Goal: Information Seeking & Learning: Find specific fact

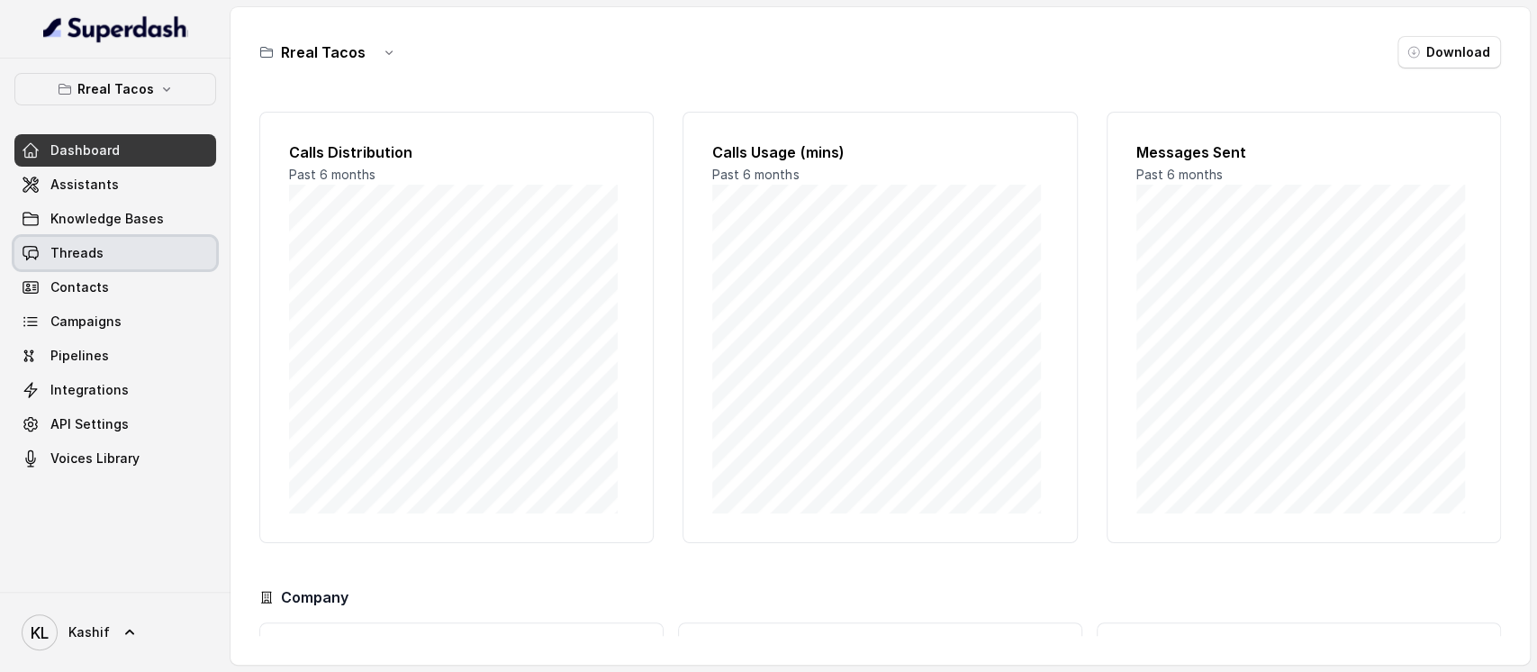
click at [115, 250] on link "Threads" at bounding box center [115, 253] width 202 height 32
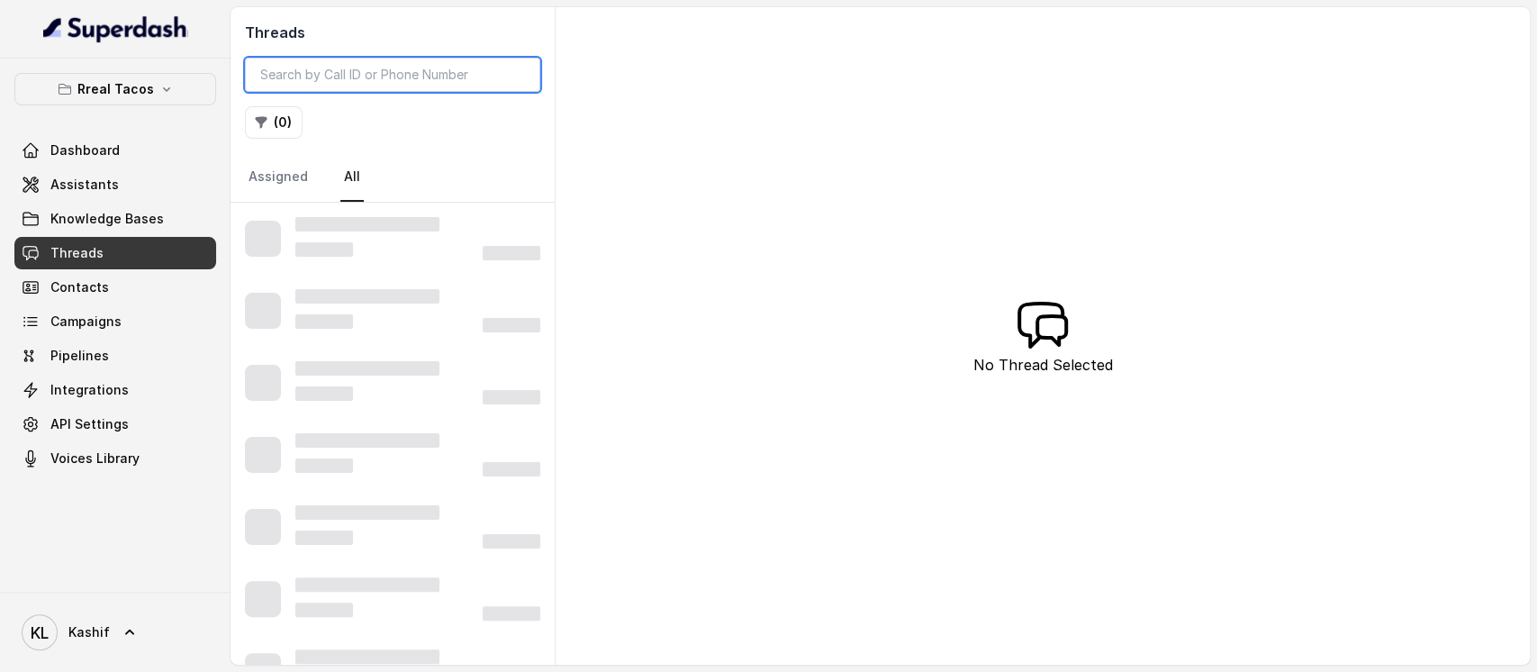
click at [362, 81] on input "search" at bounding box center [392, 75] width 295 height 34
paste input "CA57ab0153da86bb22df2240b0dcf556b6"
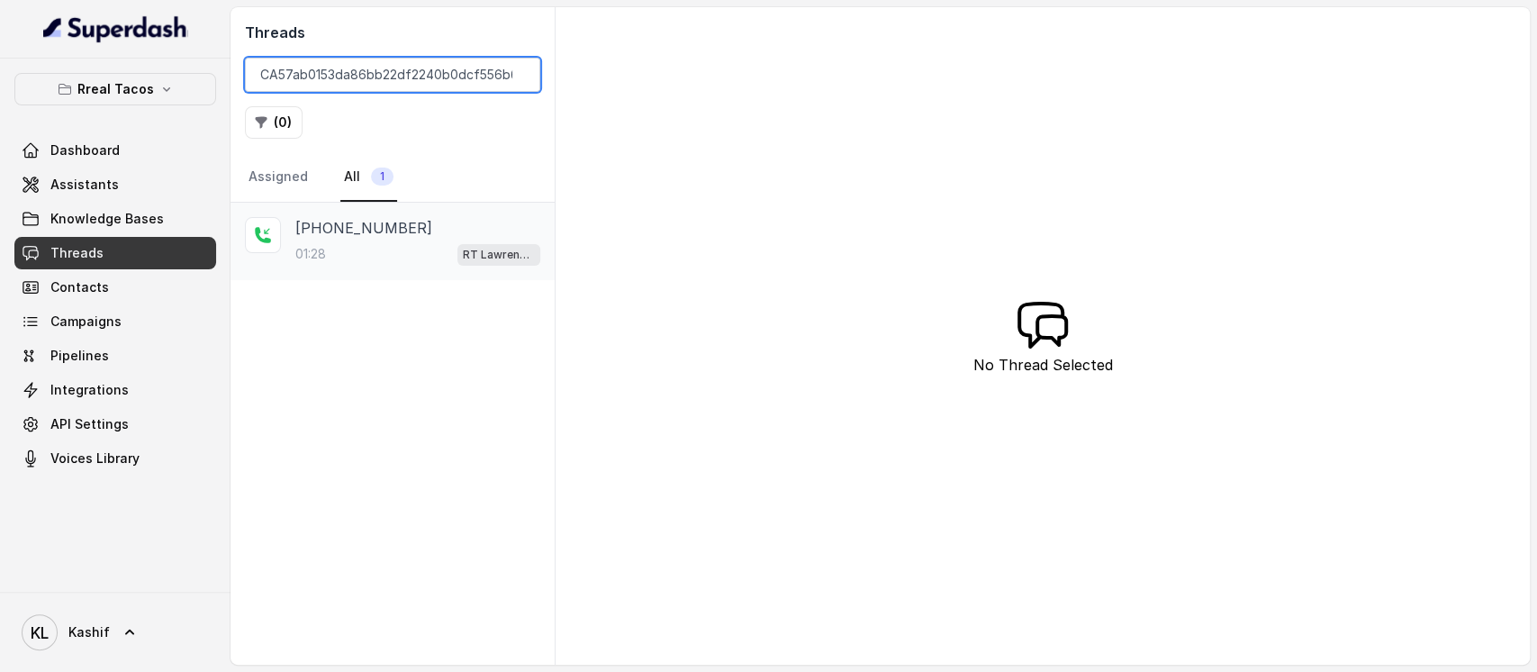
type input "CA57ab0153da86bb22df2240b0dcf556b6"
click at [355, 263] on div "01:28 RT Lawrenceville" at bounding box center [417, 253] width 245 height 23
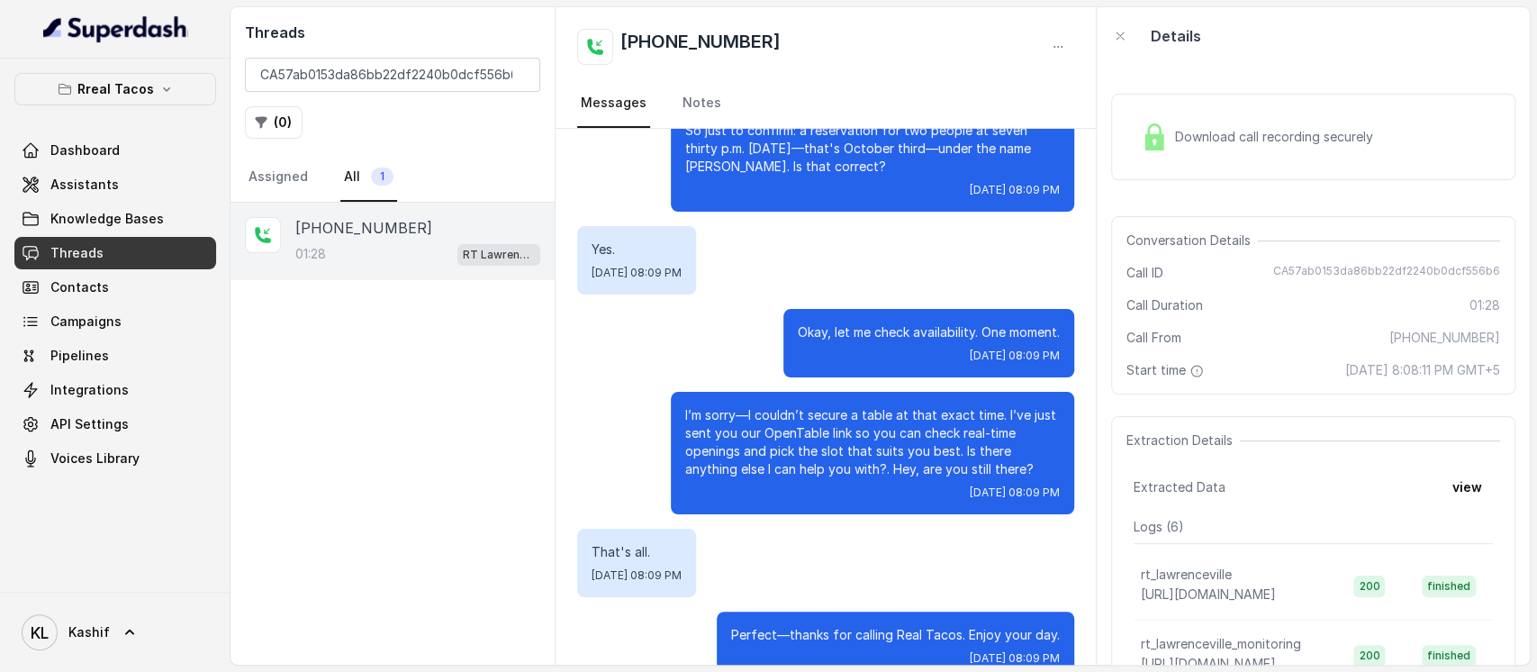
scroll to position [958, 0]
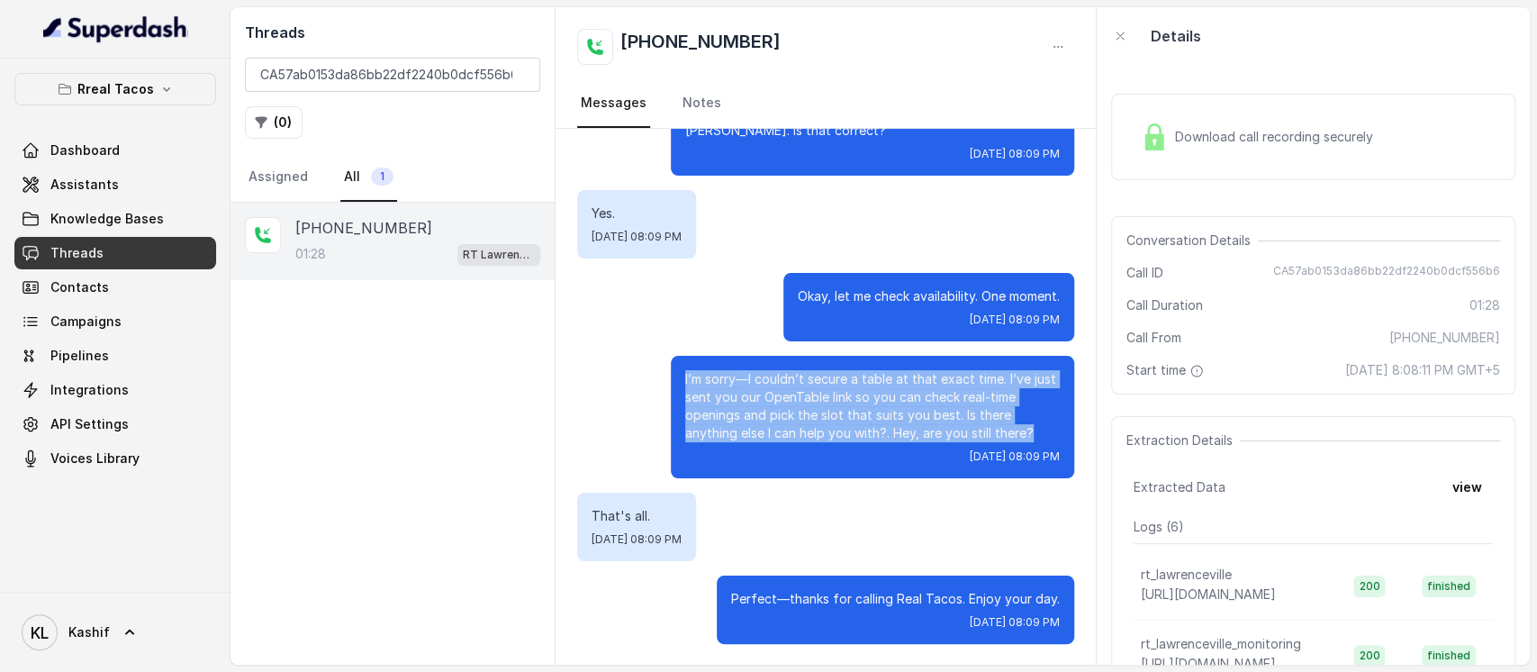
drag, startPoint x: 660, startPoint y: 378, endPoint x: 1037, endPoint y: 439, distance: 382.3
click at [1037, 439] on div "I’m sorry—I couldn’t secure a table at that exact time. I’ve just sent you our …" at bounding box center [872, 417] width 403 height 122
copy p "I’m sorry—I couldn’t secure a table at that exact time. I’ve just sent you our …"
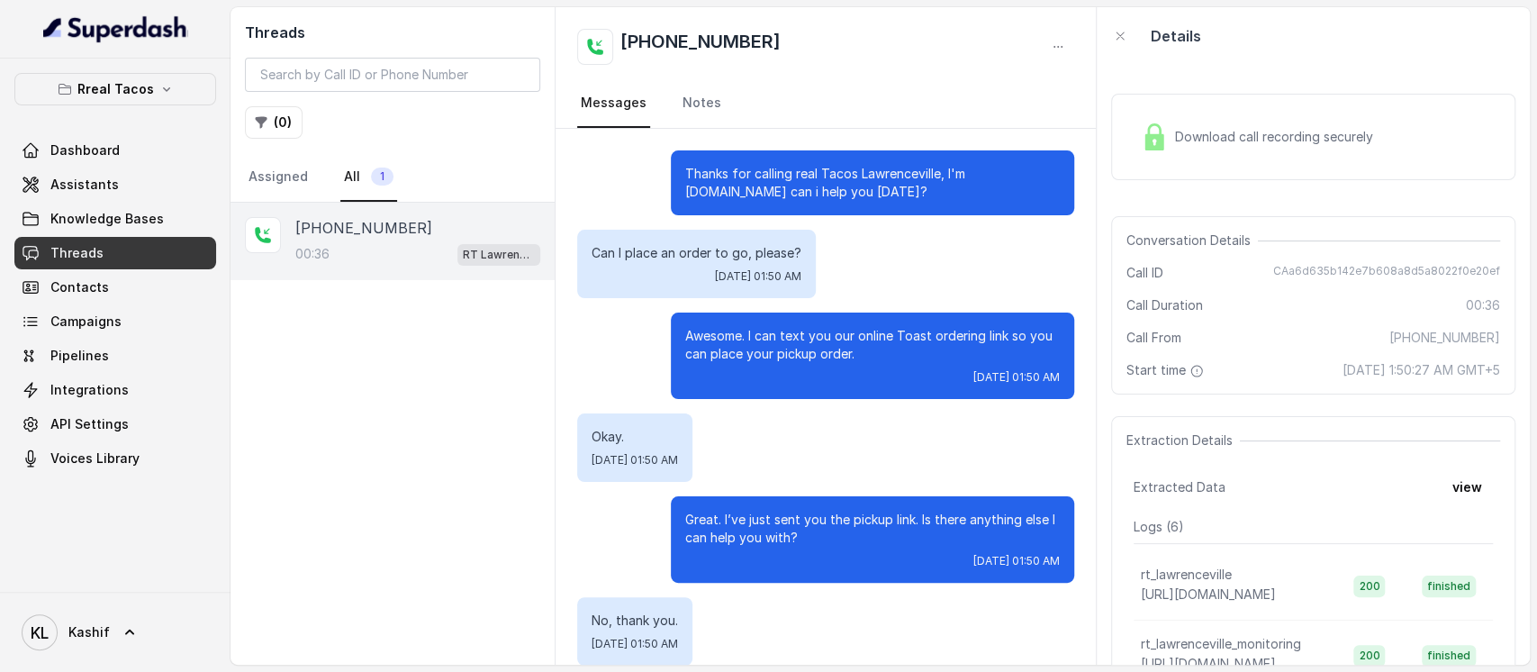
scroll to position [104, 0]
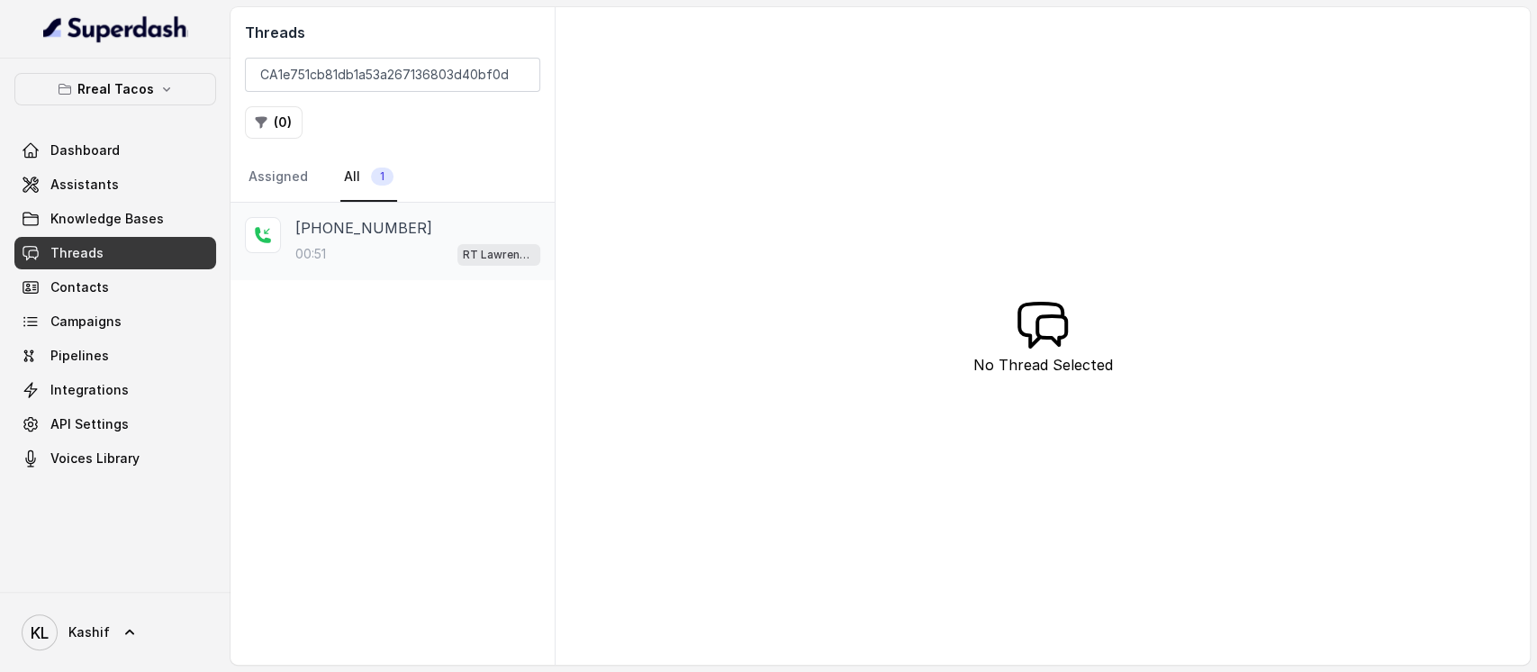
type input "CA1e751cb81db1a53a267136803d40bf0d"
click at [361, 213] on div "+17708452172 00:51 RT Lawrenceville" at bounding box center [393, 241] width 324 height 77
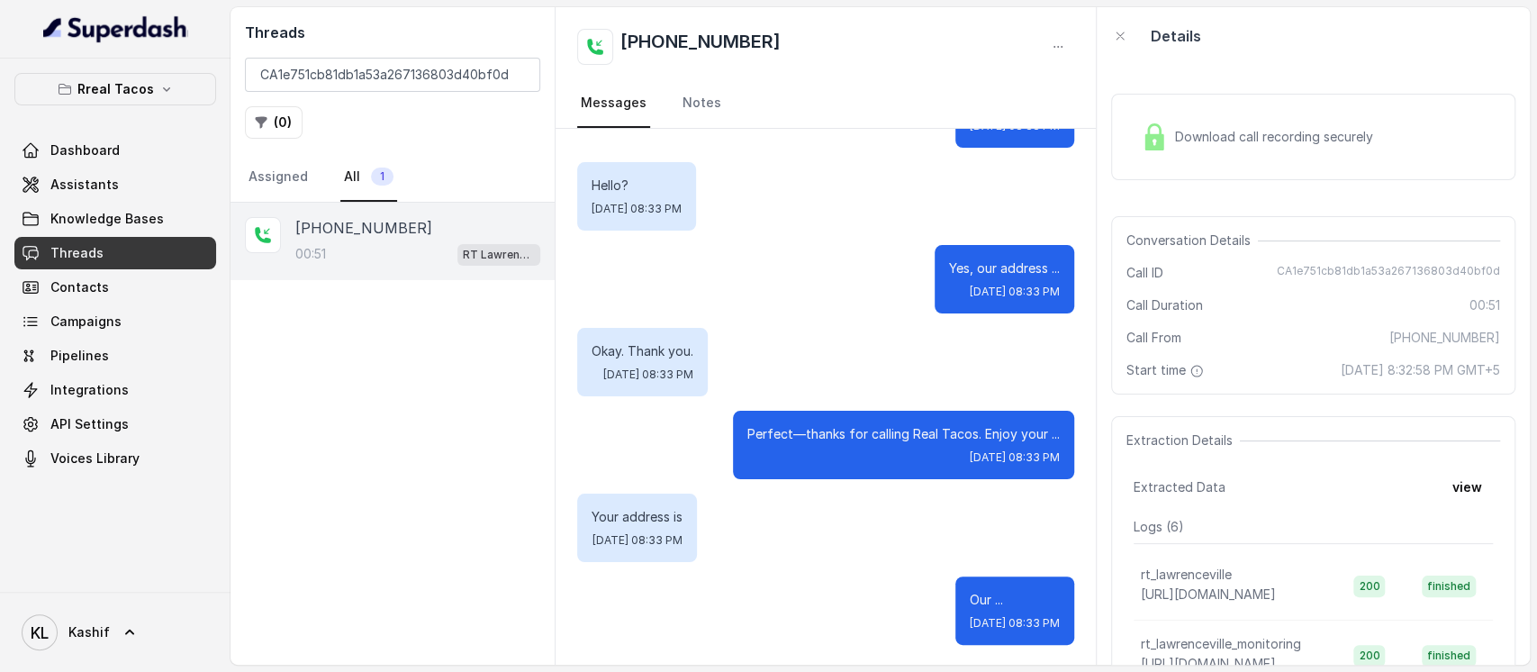
scroll to position [519, 0]
click at [1448, 488] on button "view" at bounding box center [1467, 487] width 51 height 32
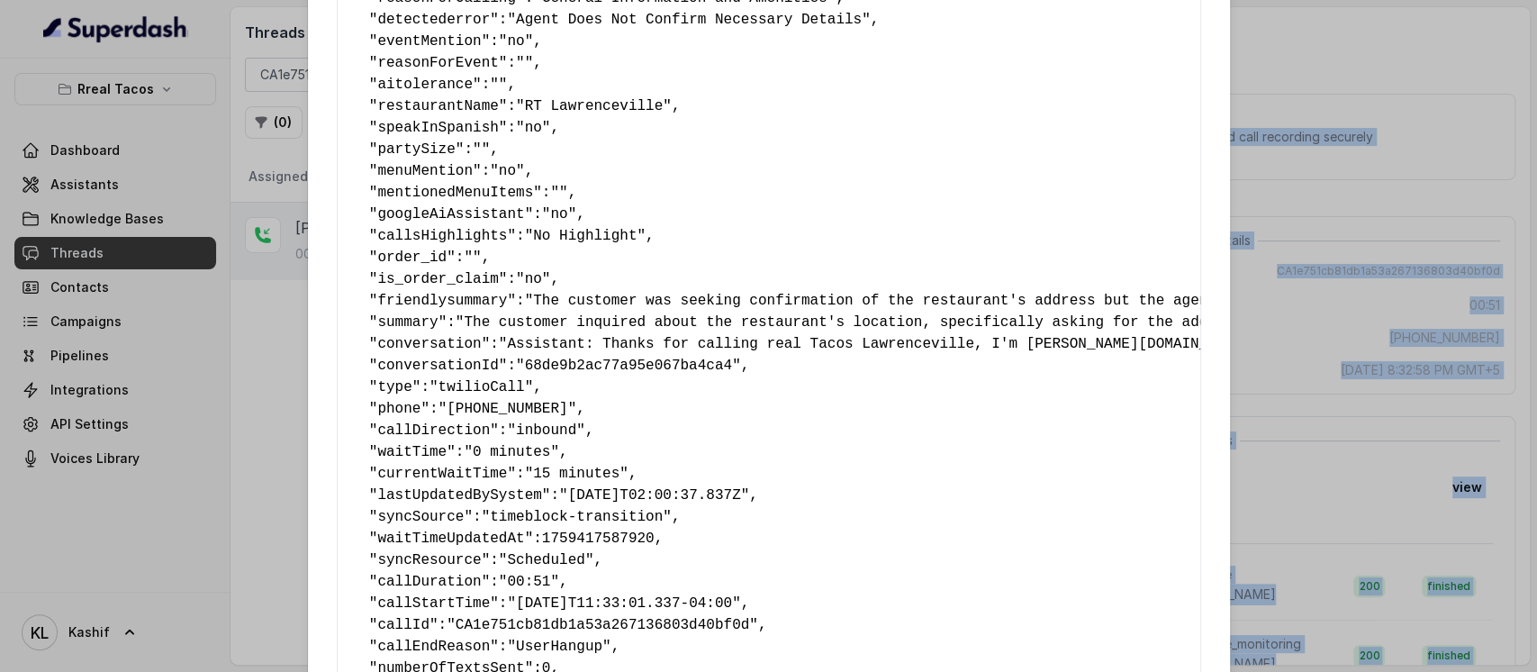
scroll to position [418, 0]
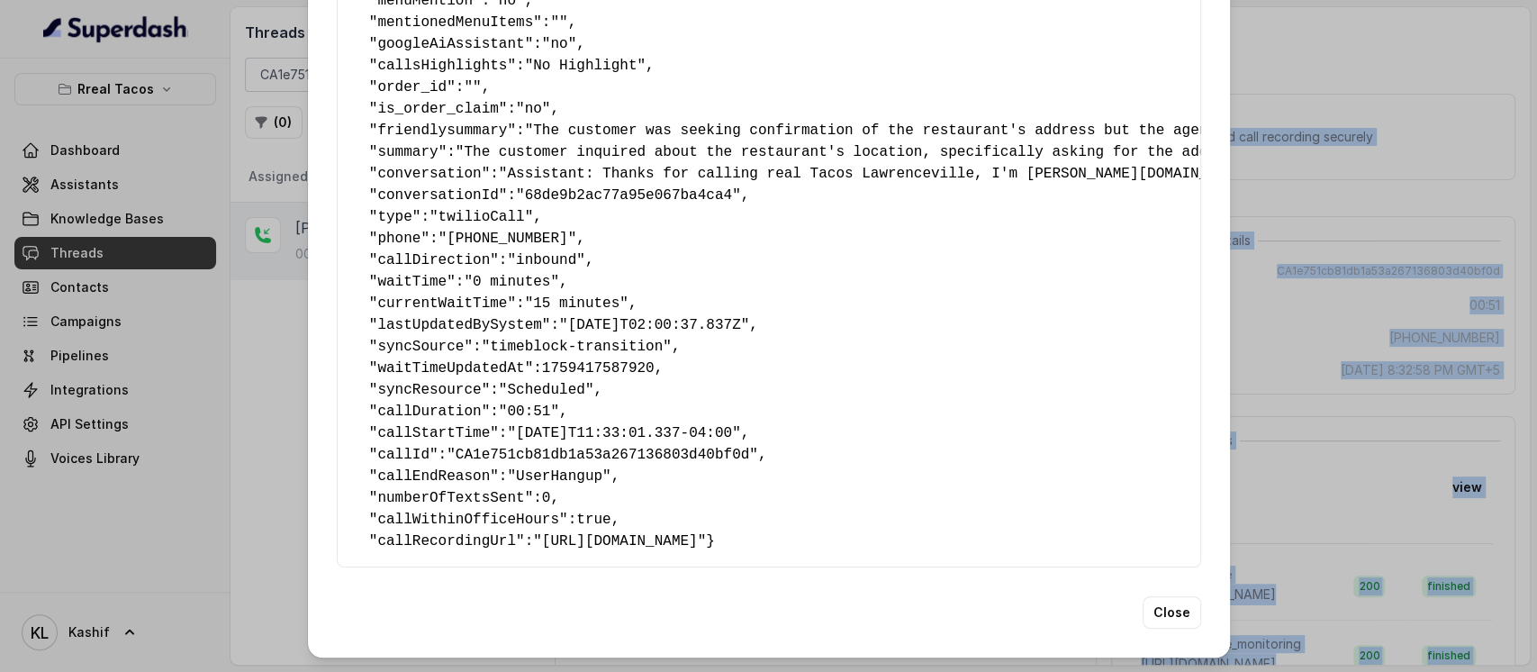
drag, startPoint x: 346, startPoint y: 100, endPoint x: 778, endPoint y: 529, distance: 608.8
click at [778, 529] on pre "{ " textSent? ": "no" , " reasonForSendingText ": "" , " humanTransfer ": "no" …" at bounding box center [769, 130] width 834 height 843
copy pre "{ " textSent? ": "no" , " reasonForSendingText ": "" , " humanTransfer ": "no" …"
click at [1404, 468] on div "Extracted Data { " textSent? ": "no" , " reasonForSendingText ": "" , " humanTr…" at bounding box center [768, 336] width 1537 height 672
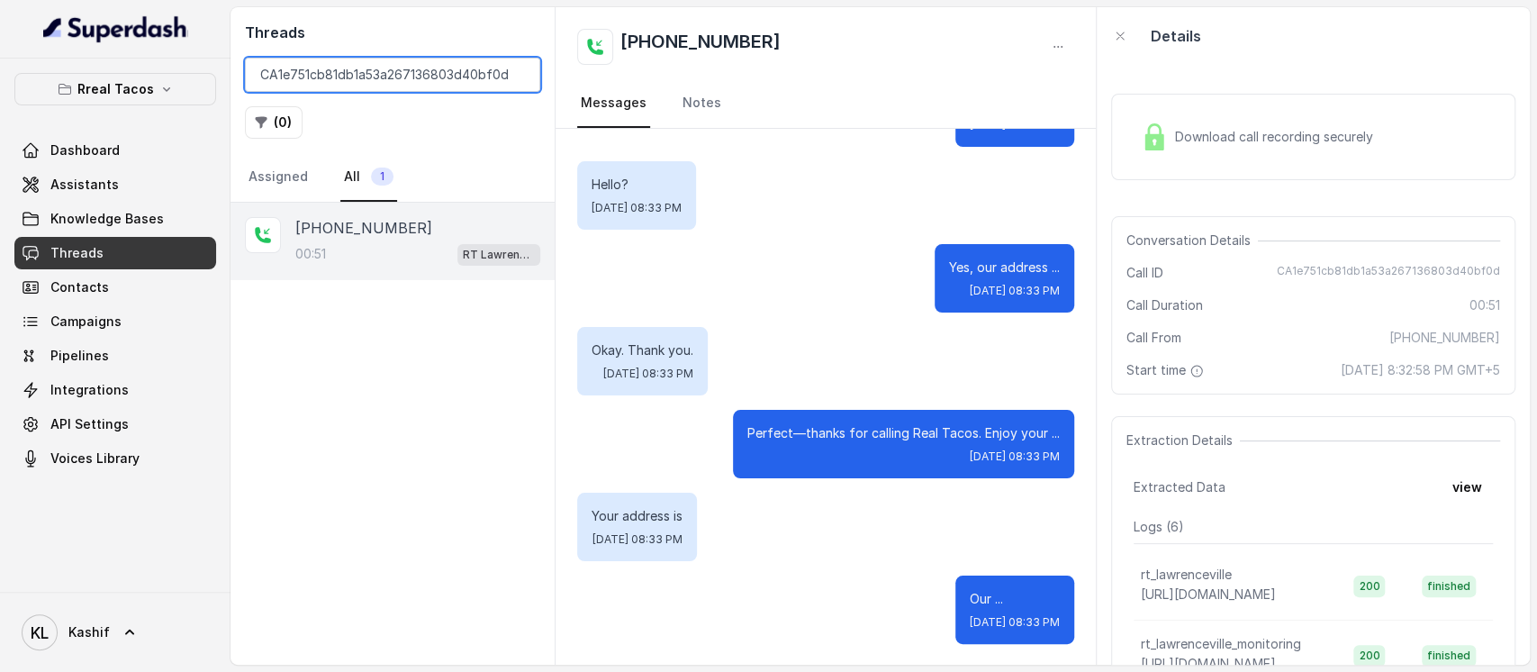
click at [341, 66] on input "CA1e751cb81db1a53a267136803d40bf0d" at bounding box center [392, 75] width 295 height 34
paste input "CA001c690856171e4cc44db2485394a222"
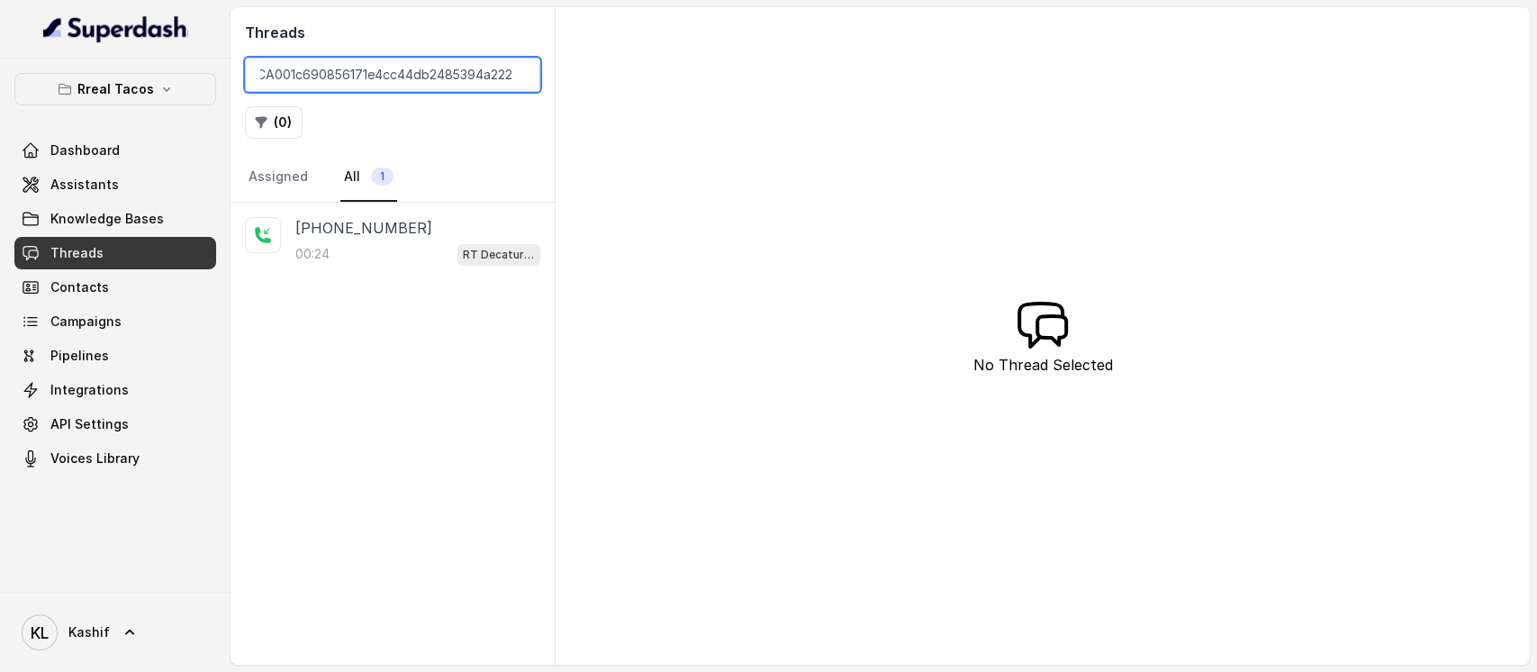
type input "CA001c690856171e4cc44db2485394a222"
click at [381, 238] on div "+16786134075 00:24 RT Decatur / EN" at bounding box center [417, 241] width 245 height 49
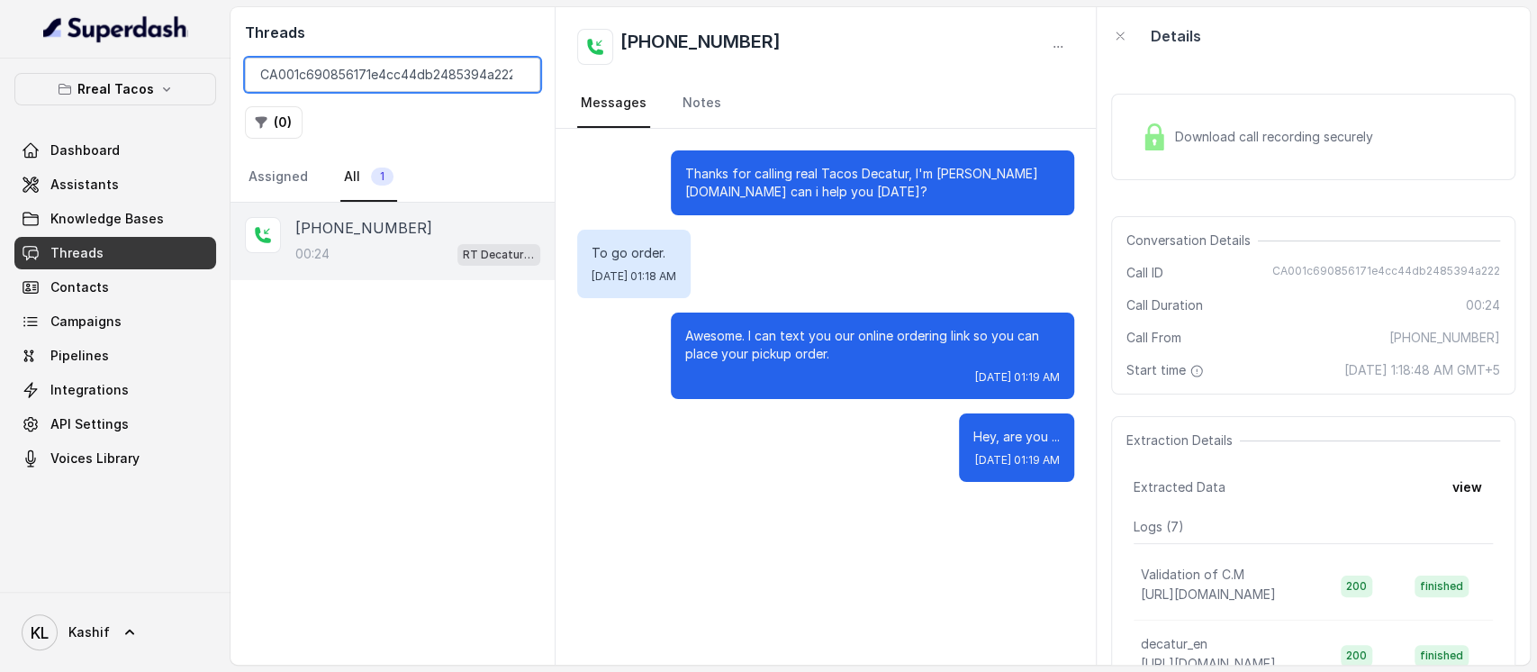
click at [457, 86] on input "CA001c690856171e4cc44db2485394a222" at bounding box center [392, 75] width 295 height 34
paste input "CA3c8d3787d5a32594beb463811fc1ef78"
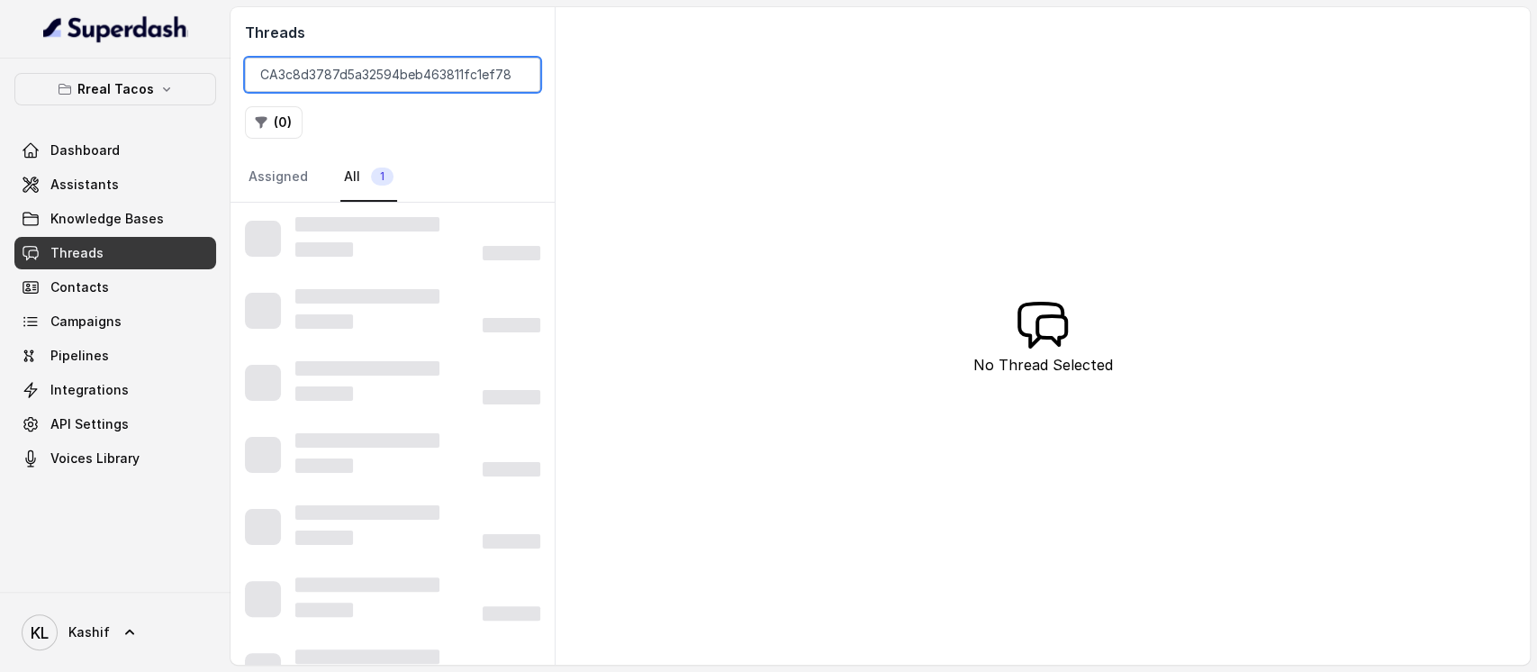
click at [457, 86] on input "CA3c8d3787d5a32594beb463811fc1ef78" at bounding box center [392, 75] width 295 height 34
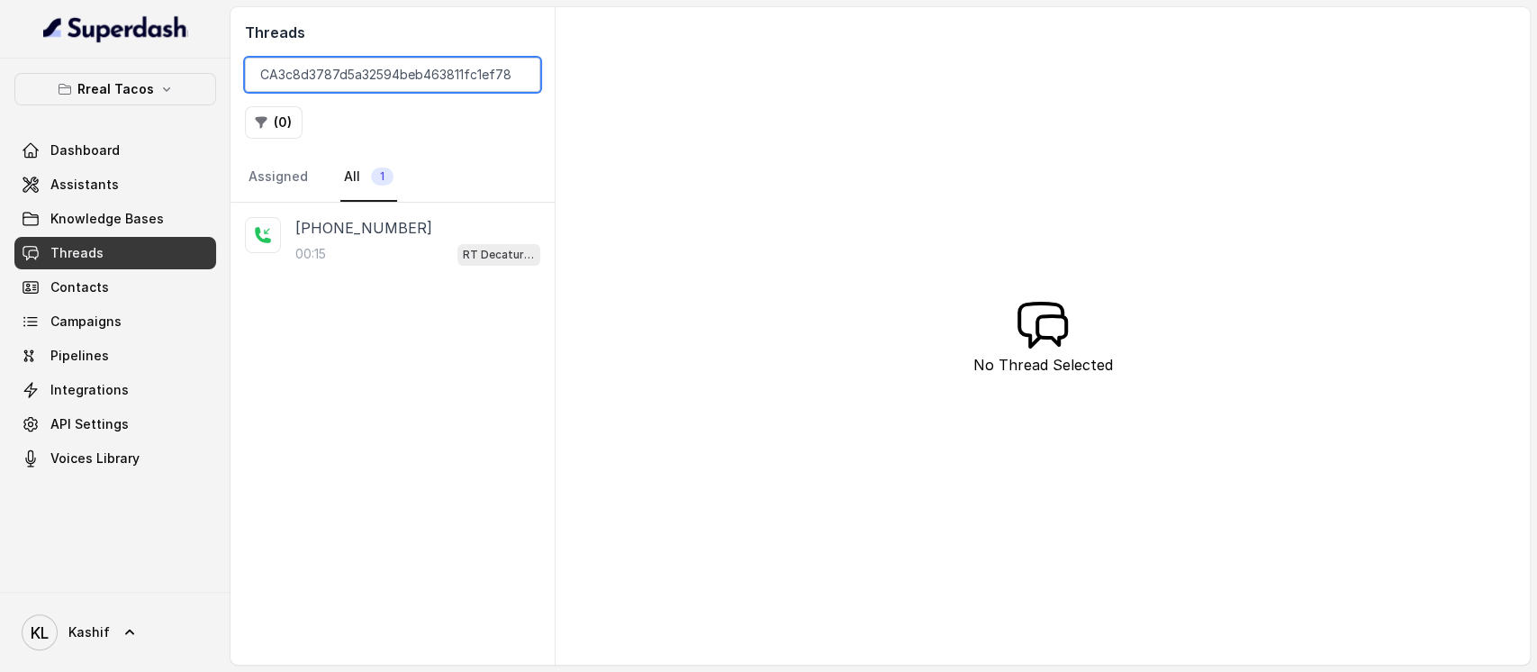
type input "CA3c8d3787d5a32594beb463811fc1ef78"
click at [396, 249] on div "00:15 RT Decatur / EN" at bounding box center [417, 253] width 245 height 23
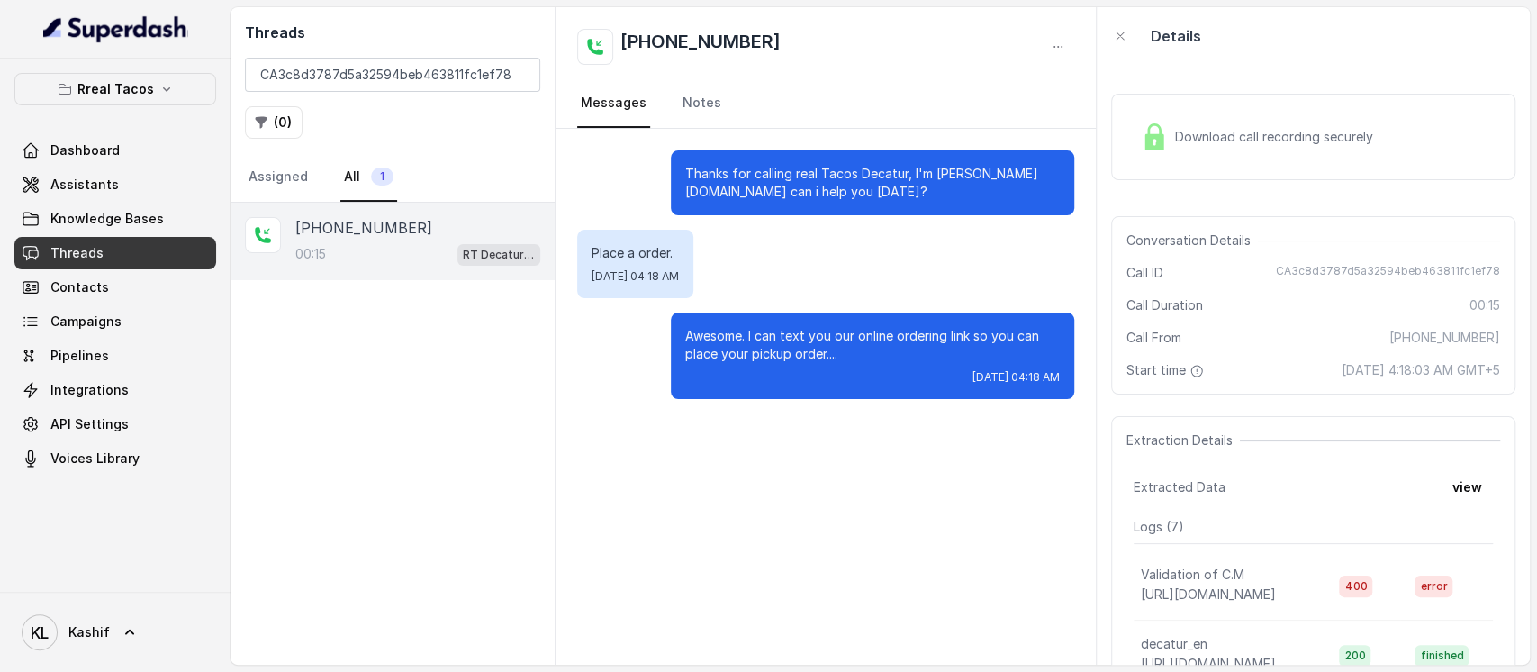
click at [1318, 138] on span "Download call recording securely" at bounding box center [1277, 137] width 205 height 18
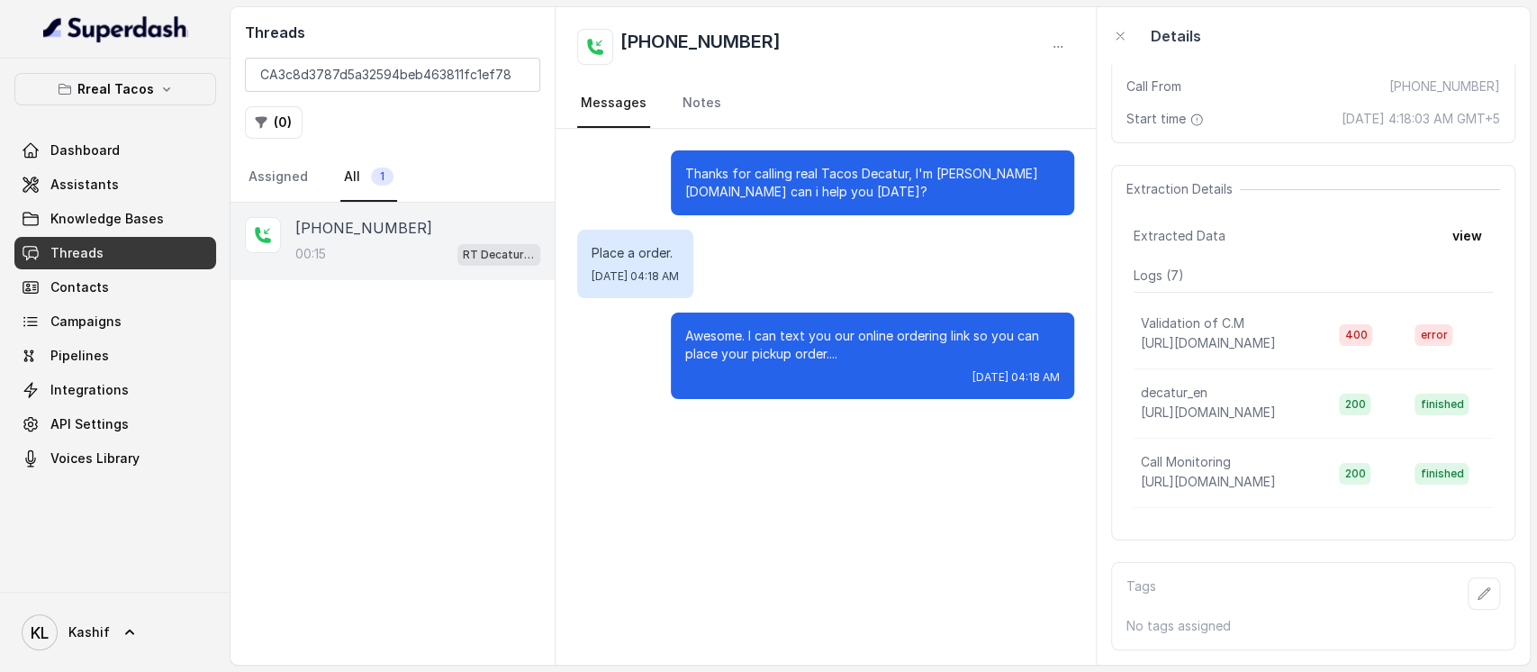
scroll to position [308, 0]
click at [1449, 220] on button "view" at bounding box center [1467, 236] width 51 height 32
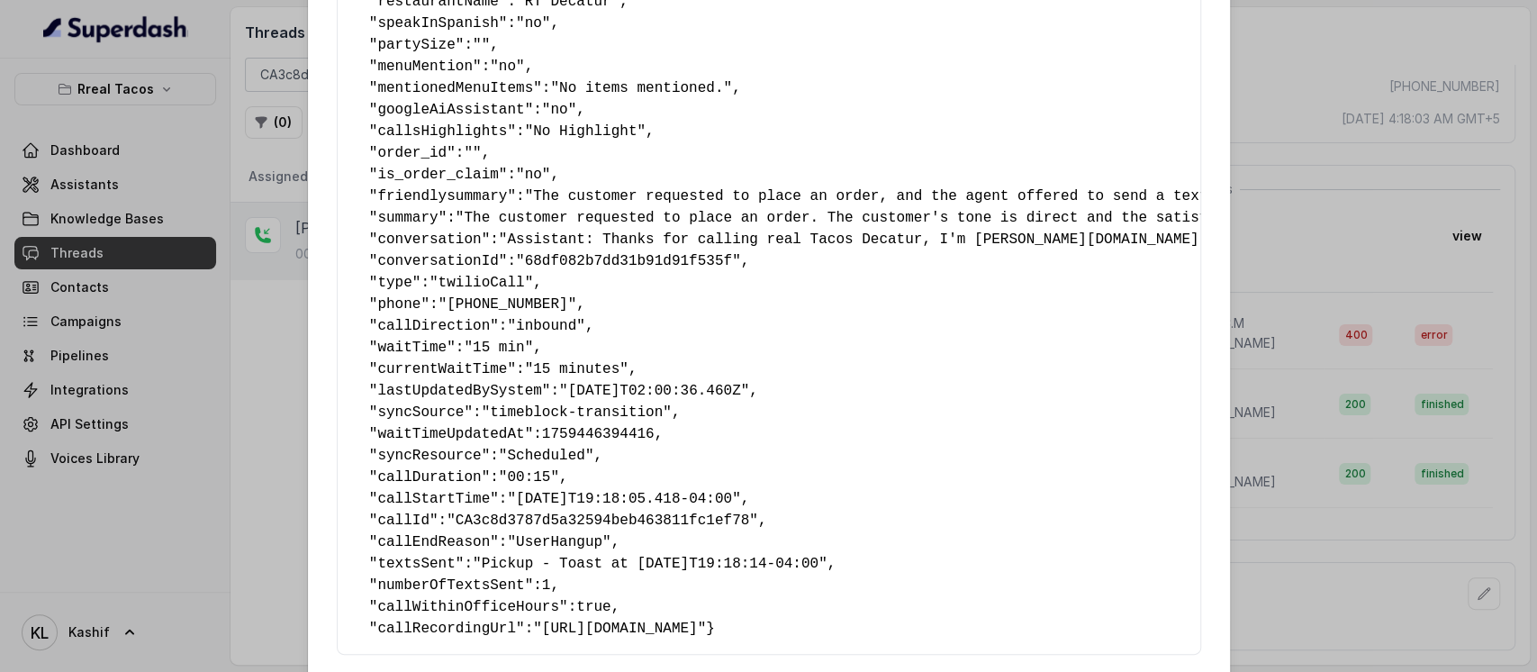
scroll to position [360, 0]
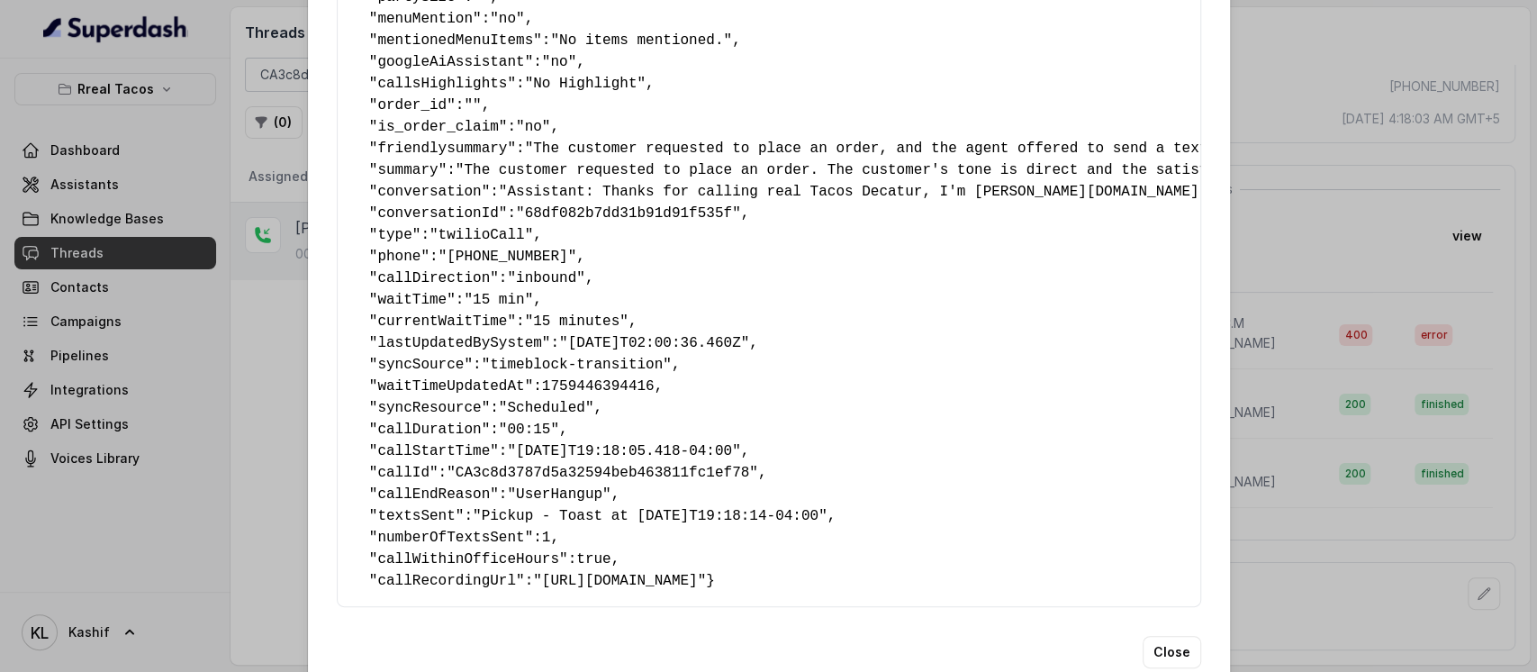
click at [1363, 303] on div "Extracted Data { " textSent? ": "yes" , " reasonForSendingText ": "takeaway lin…" at bounding box center [768, 336] width 1537 height 672
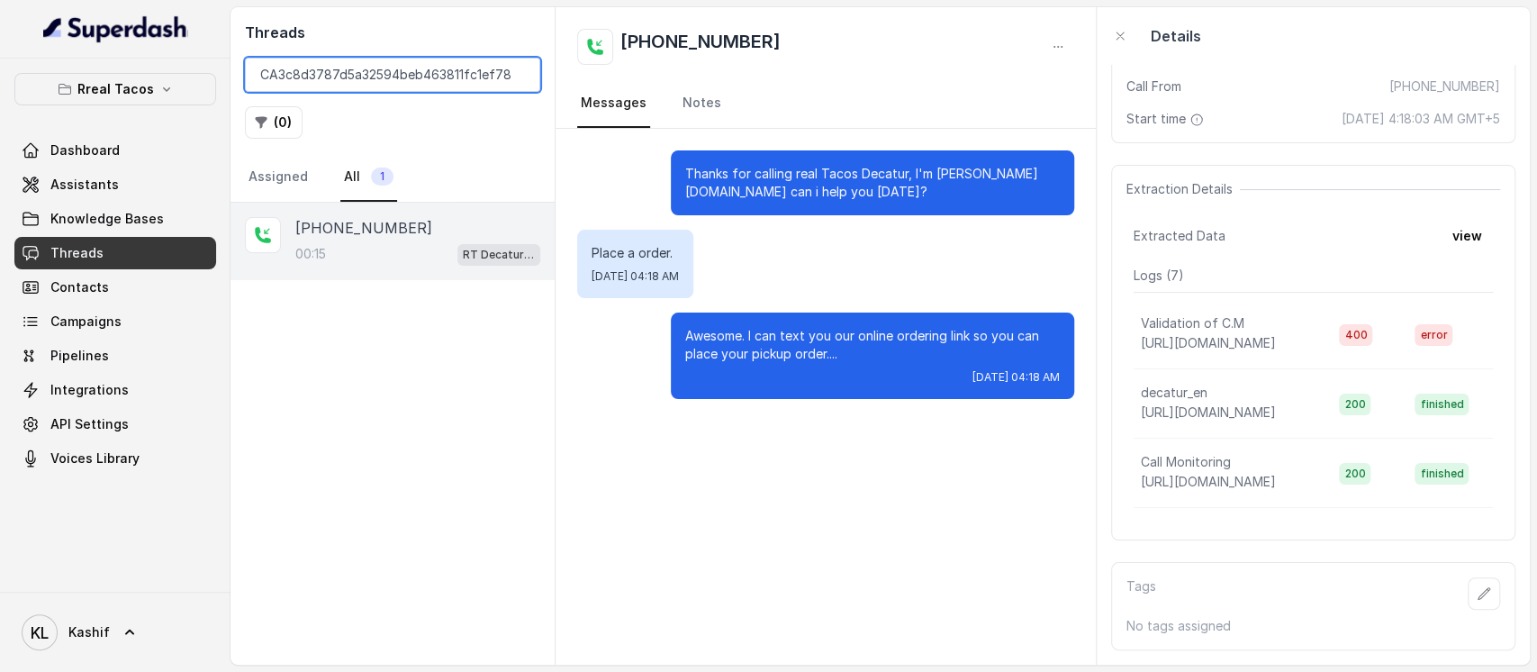
click at [385, 67] on input "CA3c8d3787d5a32594beb463811fc1ef78" at bounding box center [392, 75] width 295 height 34
paste input "CA09feaa8c371eed0f800ece25ab6dc73b"
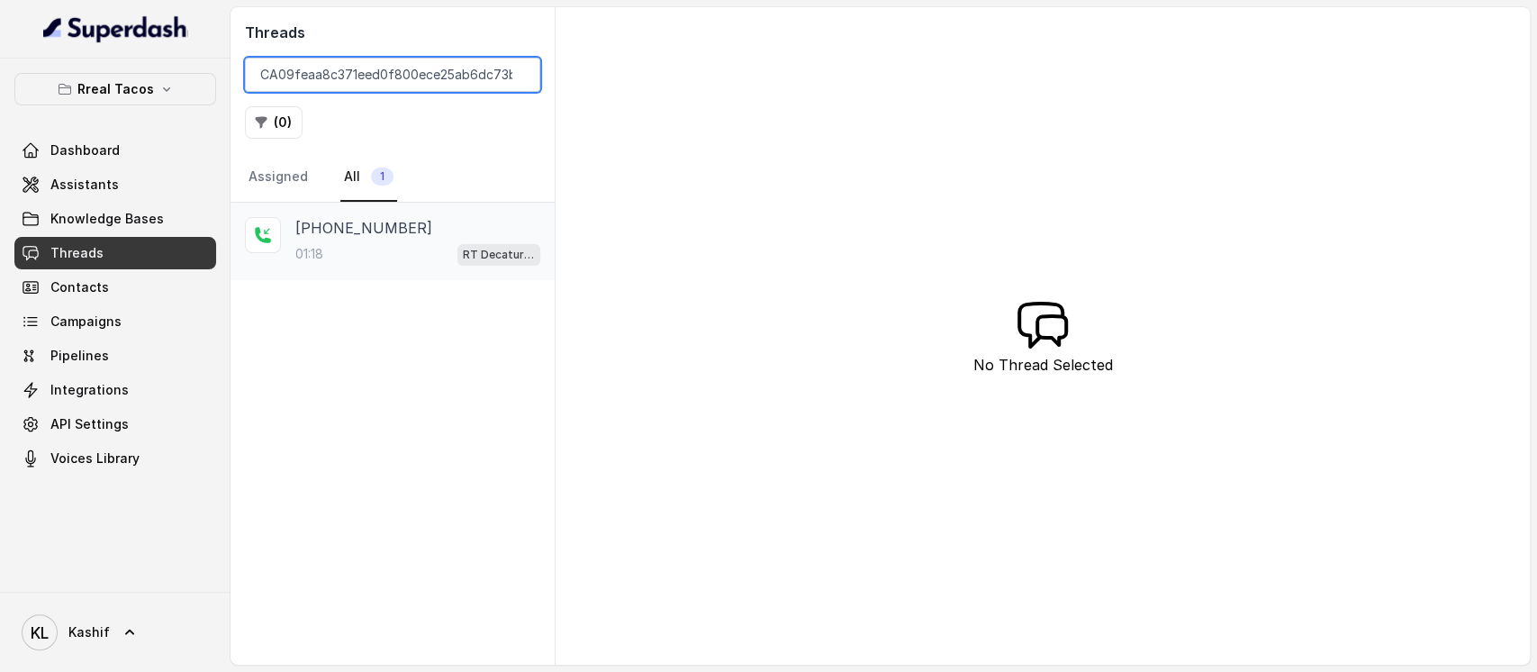
type input "CA09feaa8c371eed0f800ece25ab6dc73b"
click at [388, 222] on p "[PHONE_NUMBER]" at bounding box center [363, 228] width 137 height 22
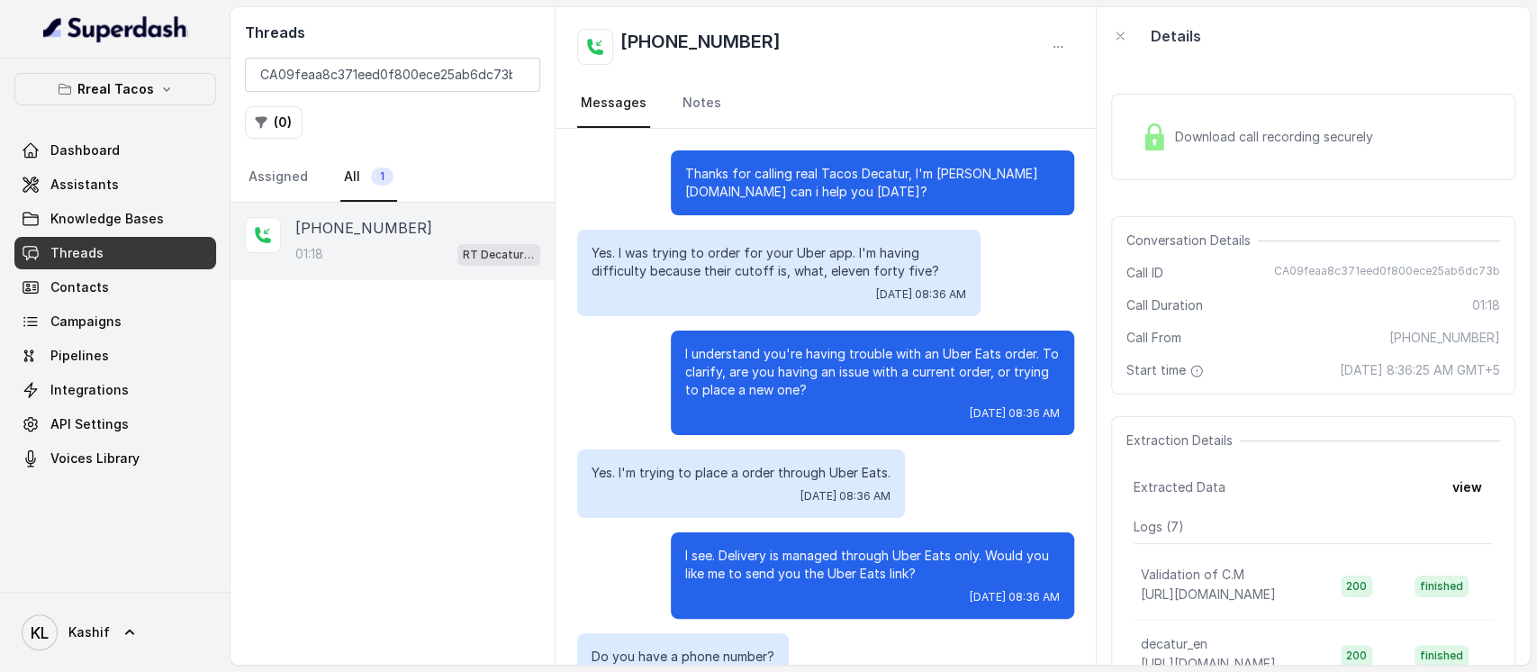
scroll to position [1005, 0]
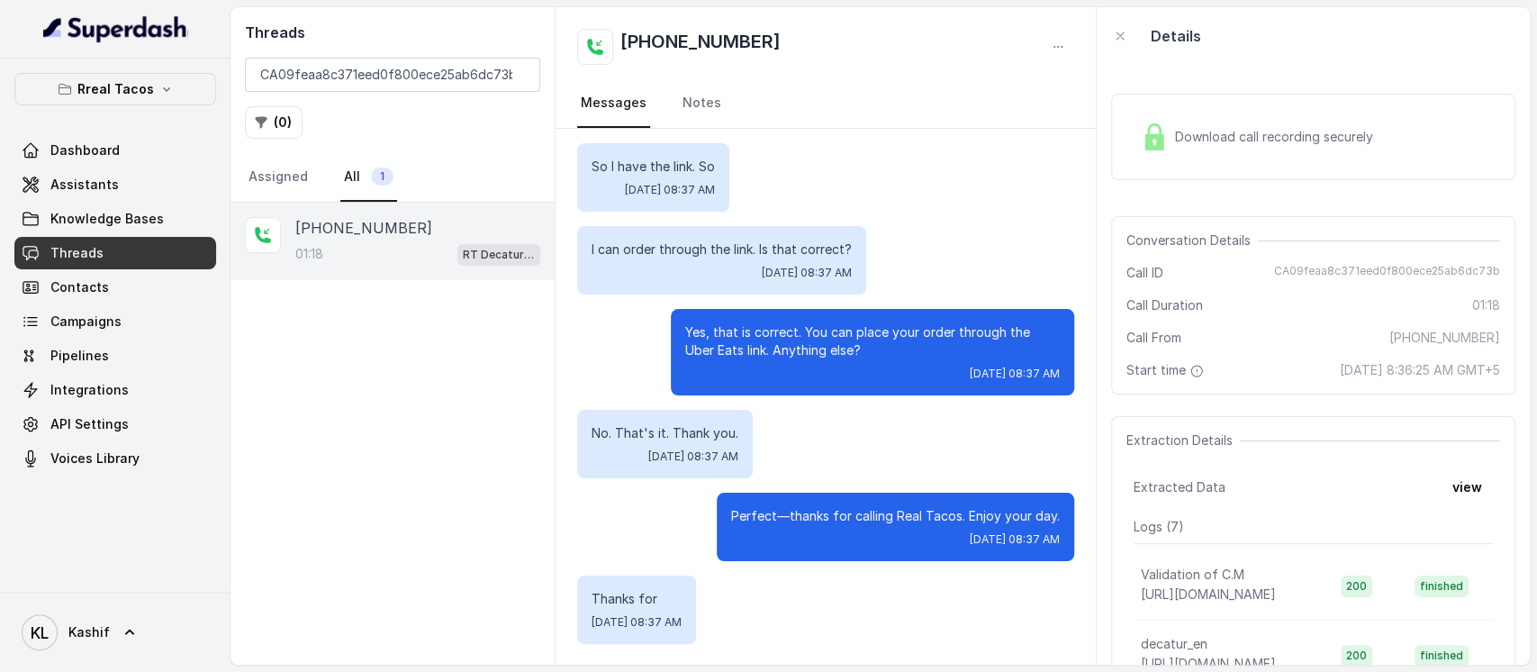
click at [1324, 143] on span "Download call recording securely" at bounding box center [1277, 137] width 205 height 18
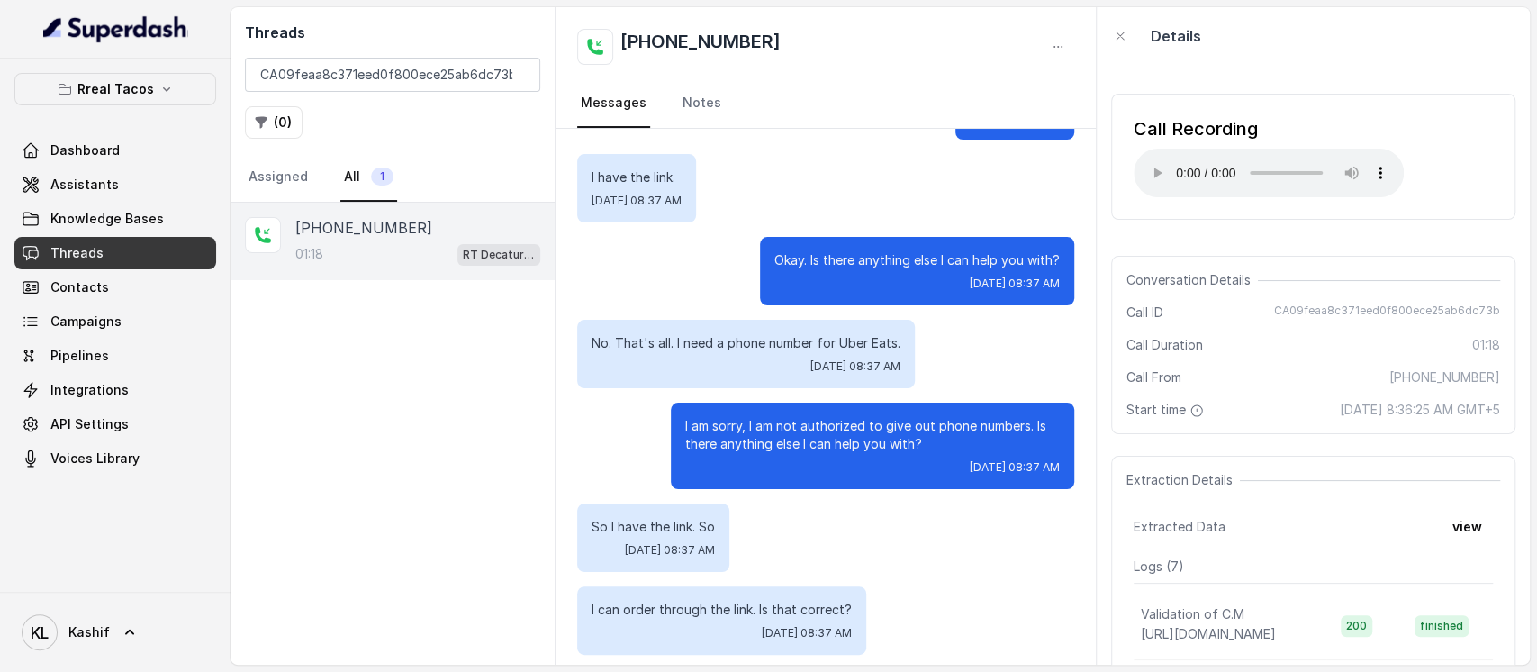
scroll to position [0, 0]
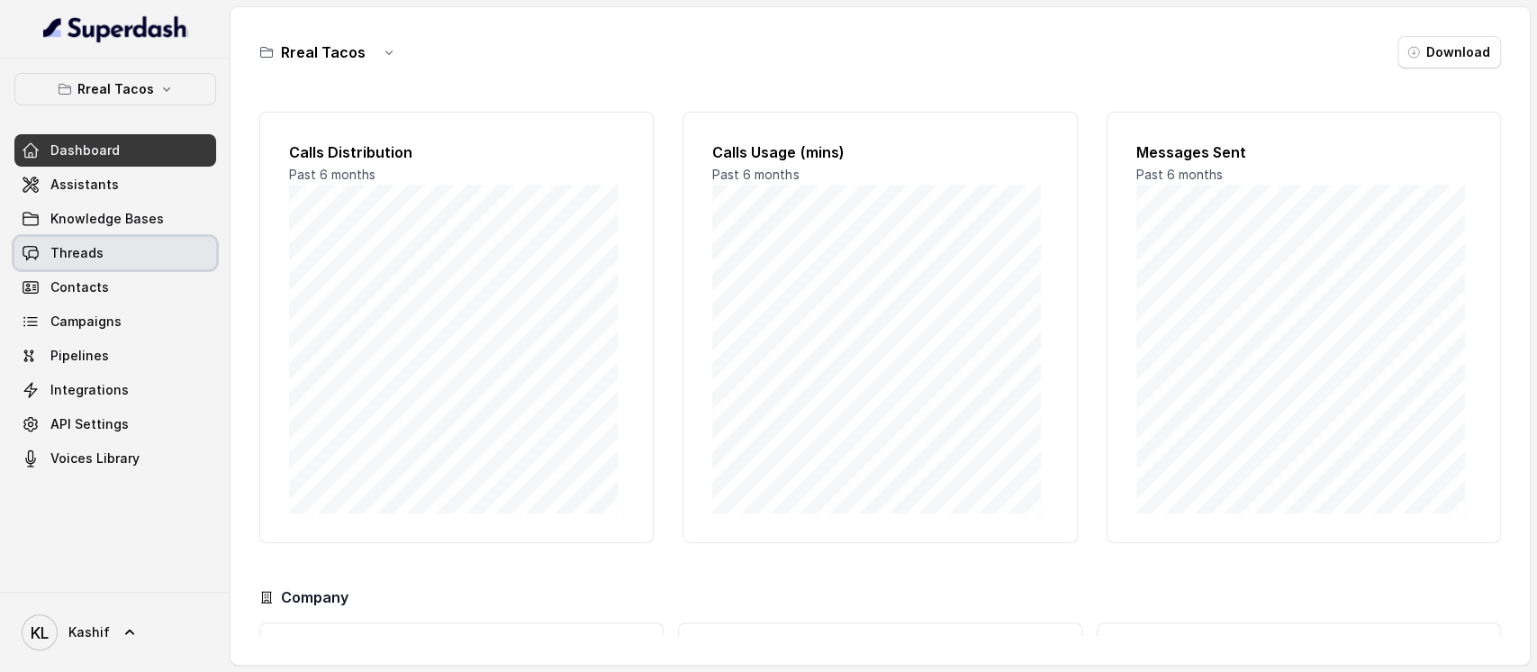
click at [109, 240] on link "Threads" at bounding box center [115, 253] width 202 height 32
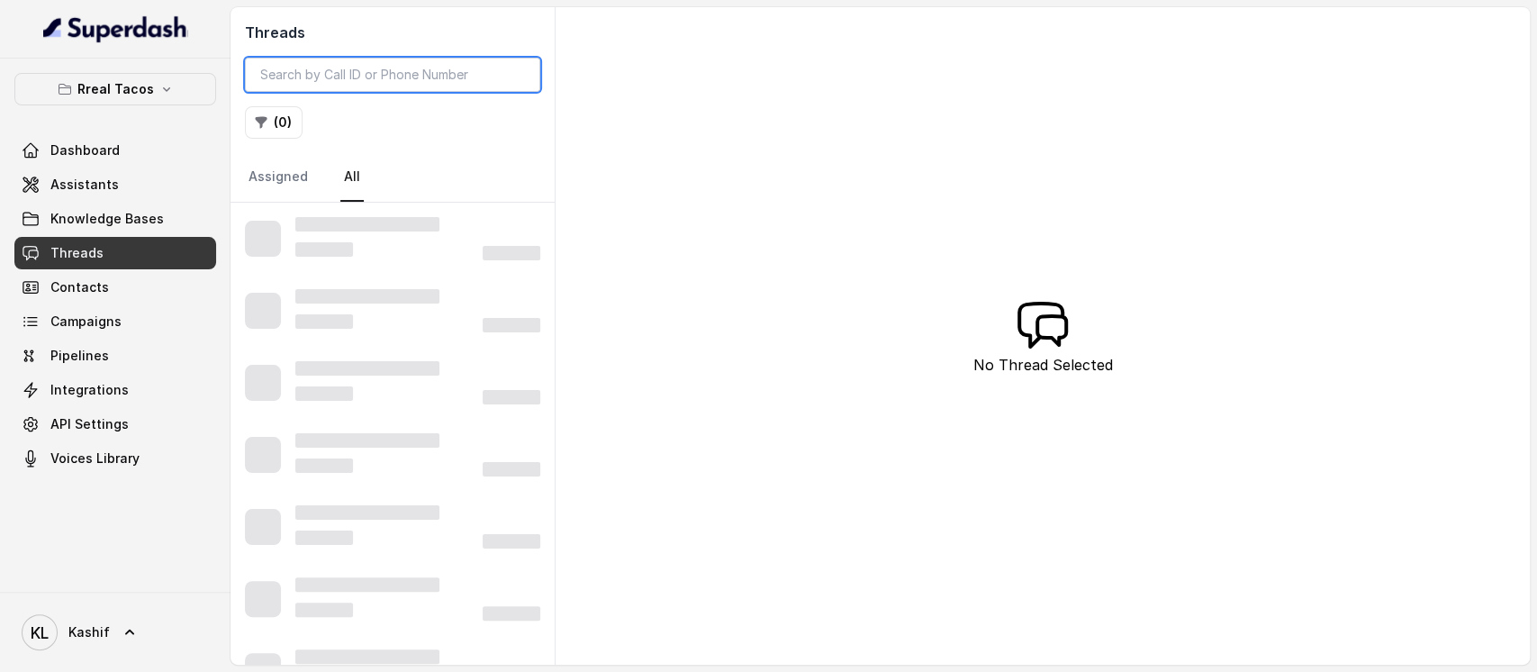
click at [320, 83] on input "search" at bounding box center [392, 75] width 295 height 34
paste input "CA09398444ffd2368340d2c45e895a2138"
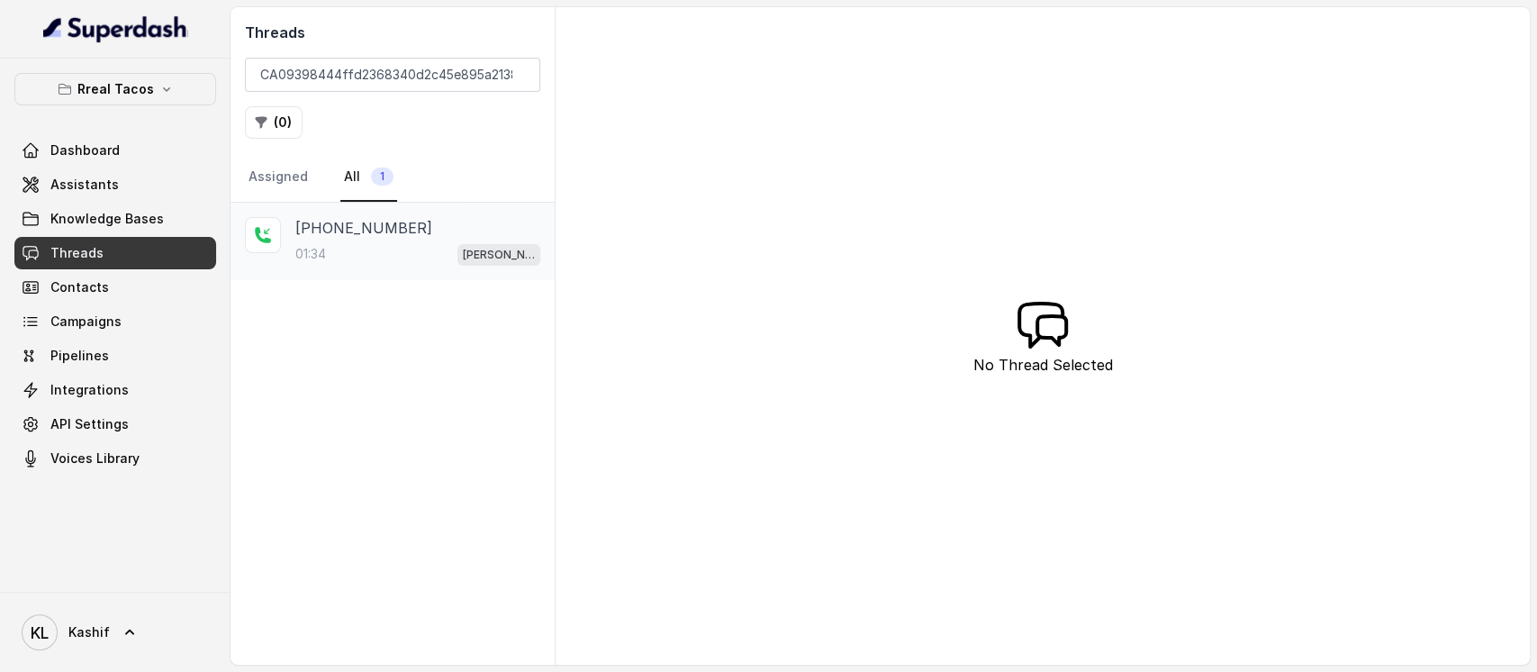
click at [396, 248] on div "01:34 RT Chamblee / EN" at bounding box center [417, 253] width 245 height 23
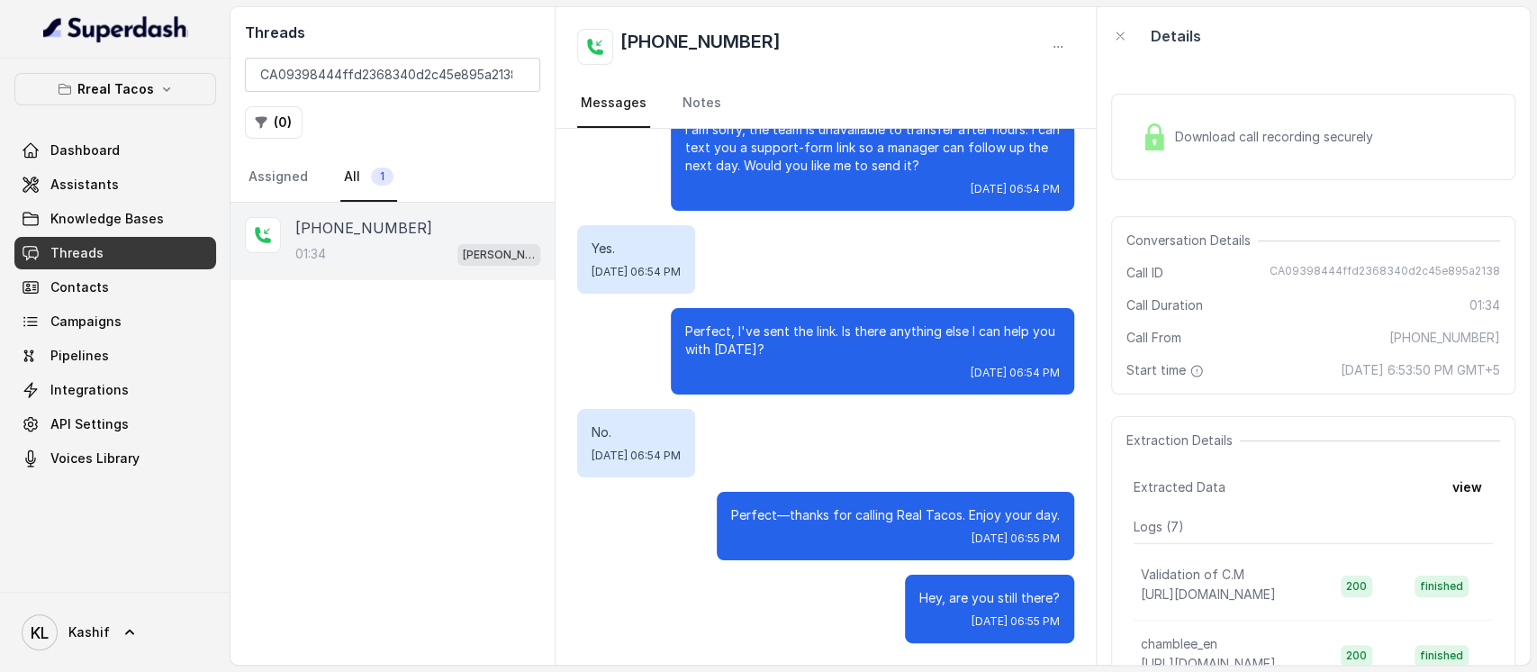
scroll to position [857, 0]
click at [391, 80] on input "CA09398444ffd2368340d2c45e895a2138" at bounding box center [392, 75] width 295 height 34
paste input "01c690856171e4cc44db2485394a222"
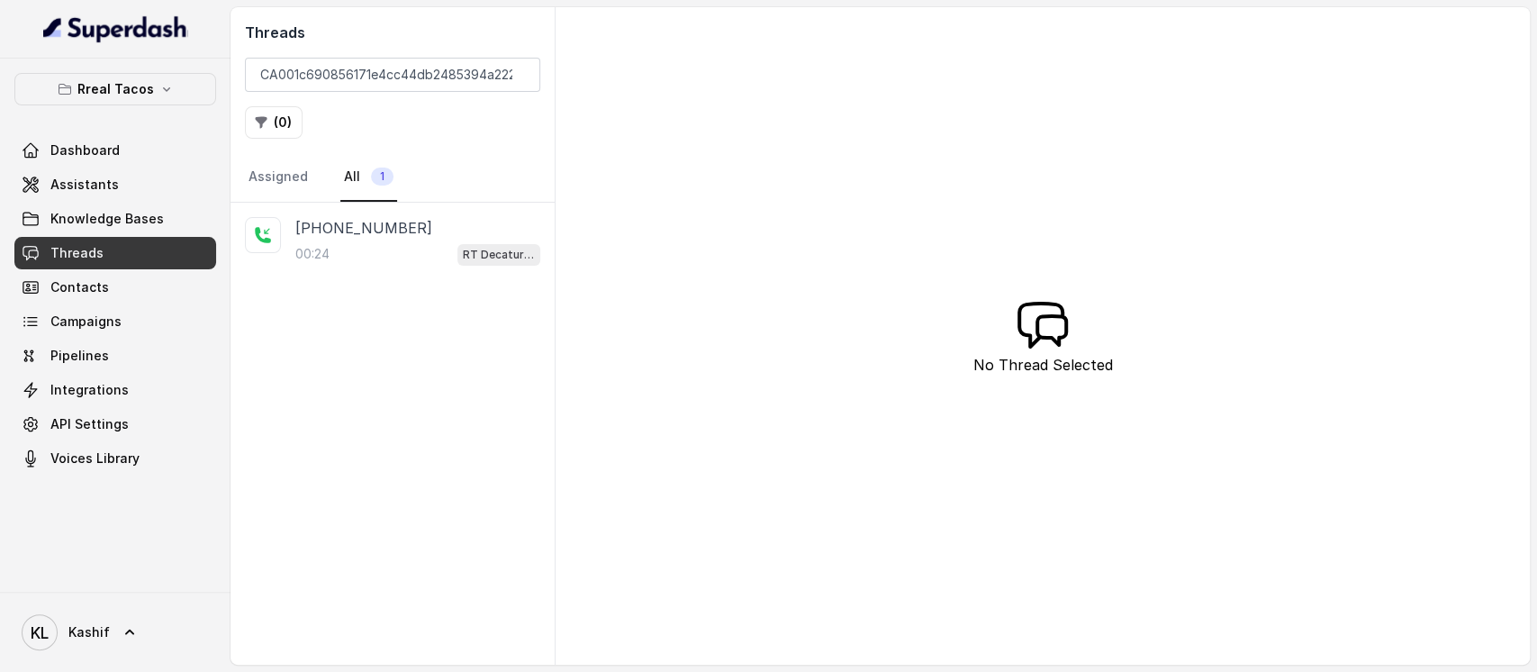
click at [411, 243] on div "00:24 RT Decatur / EN" at bounding box center [417, 253] width 245 height 23
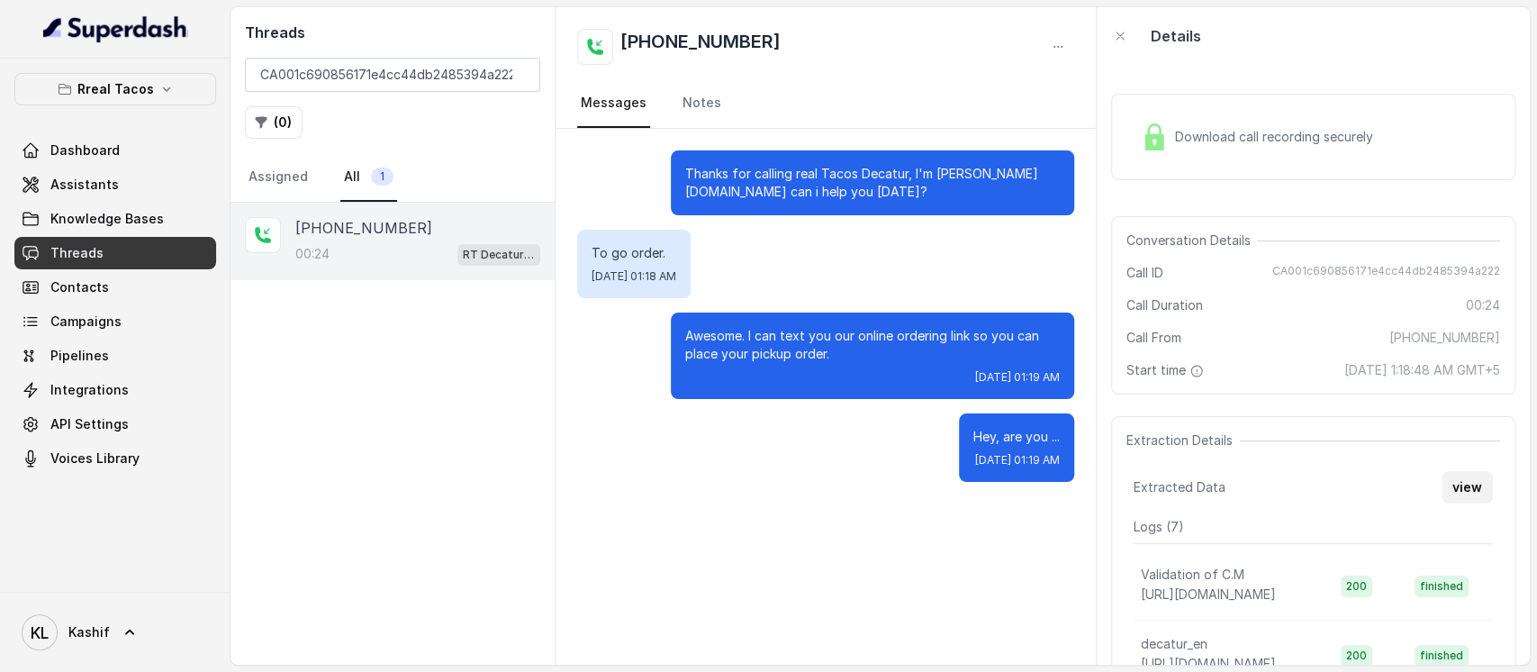
click at [1445, 480] on button "view" at bounding box center [1467, 487] width 51 height 32
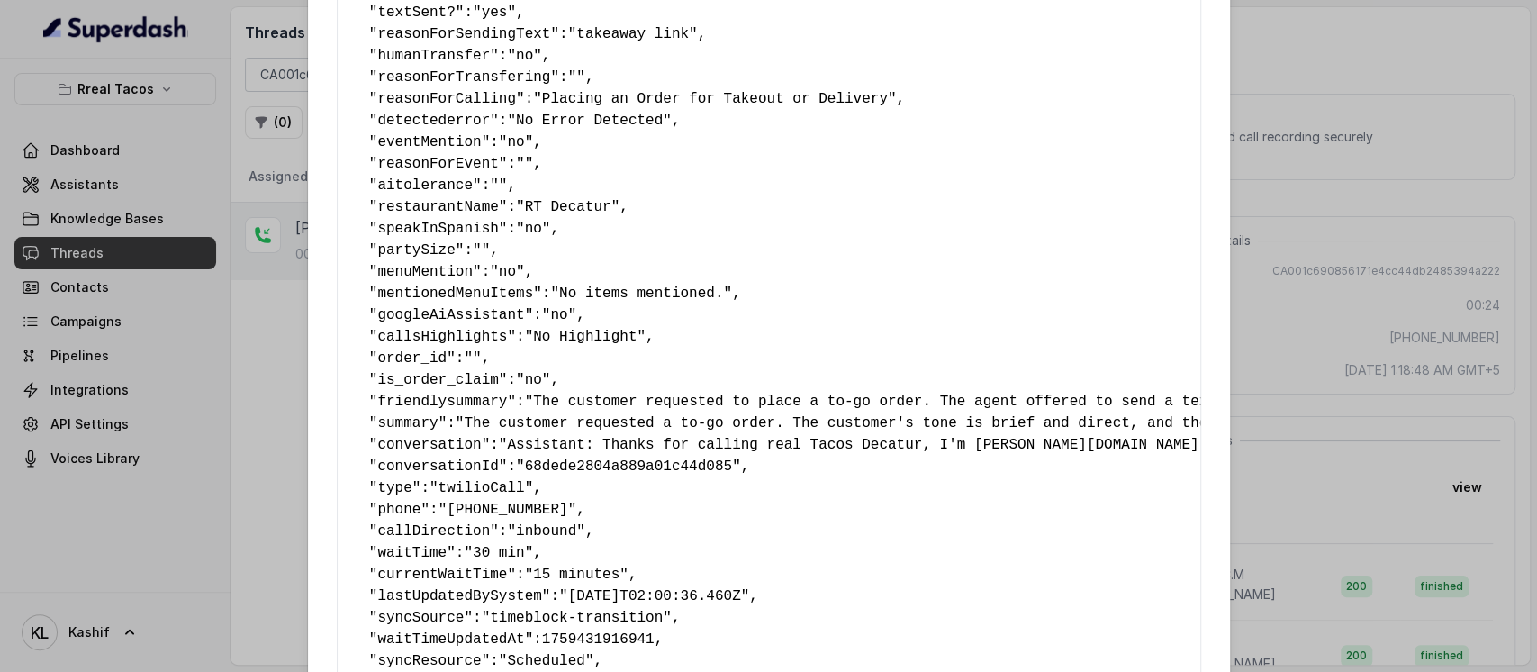
scroll to position [360, 0]
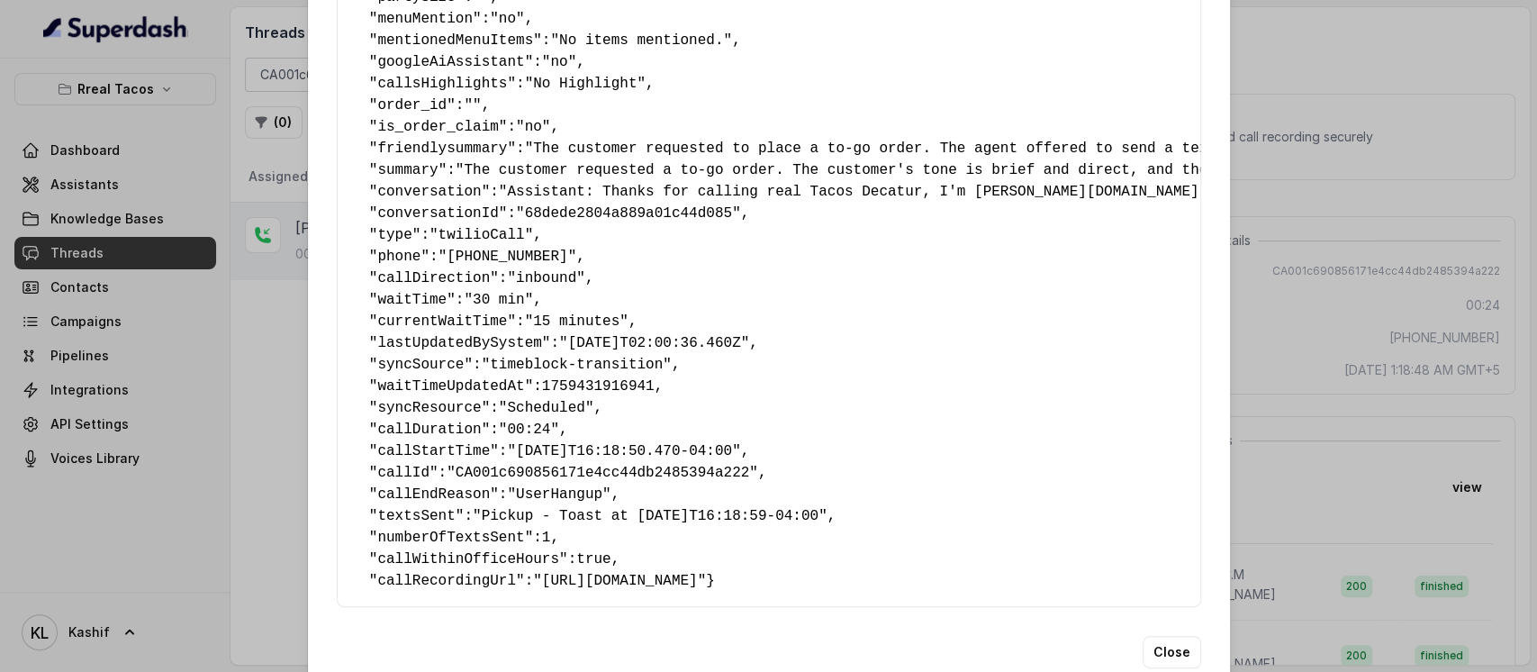
click at [1413, 263] on div "Extracted Data { " textSent? ": "yes" , " reasonForSendingText ": "takeaway lin…" at bounding box center [768, 336] width 1537 height 672
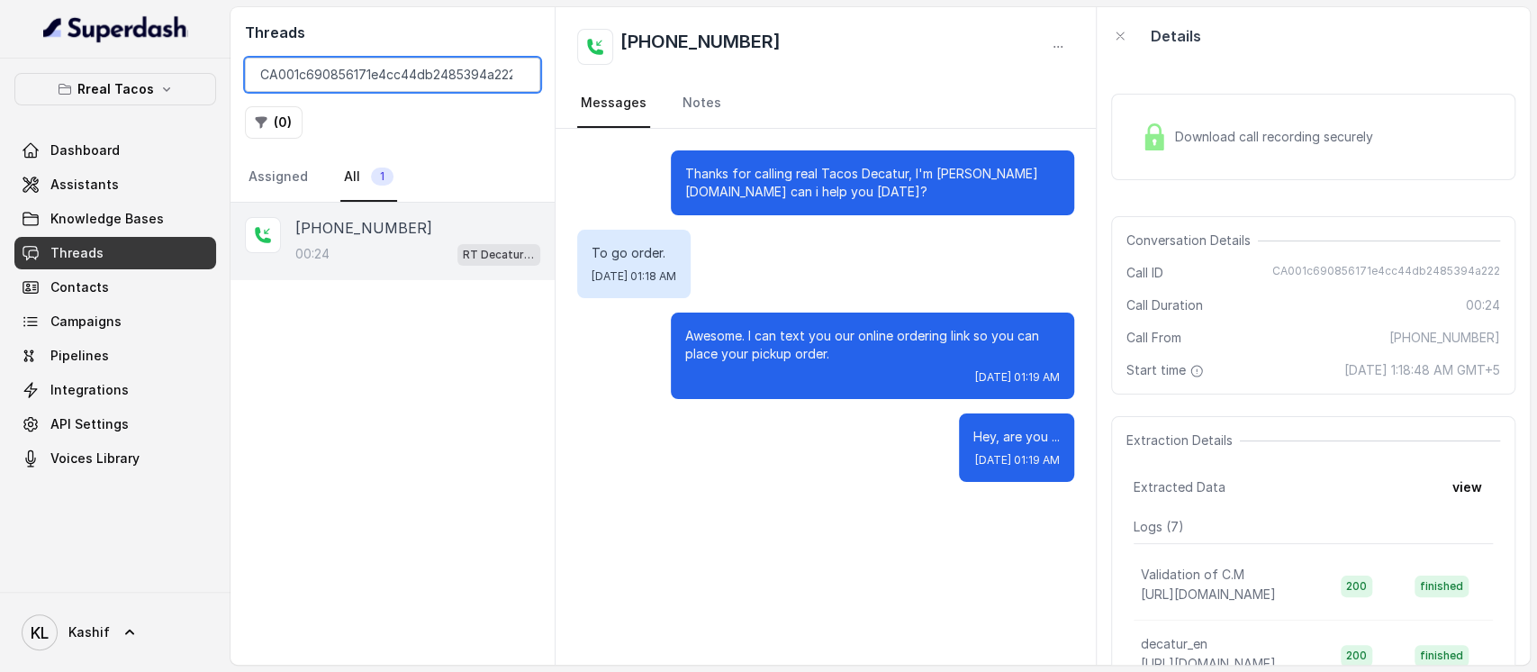
click at [461, 59] on input "CA001c690856171e4cc44db2485394a222" at bounding box center [392, 75] width 295 height 34
paste input "9feaa8c371eed0f800ece25ab6dc73b"
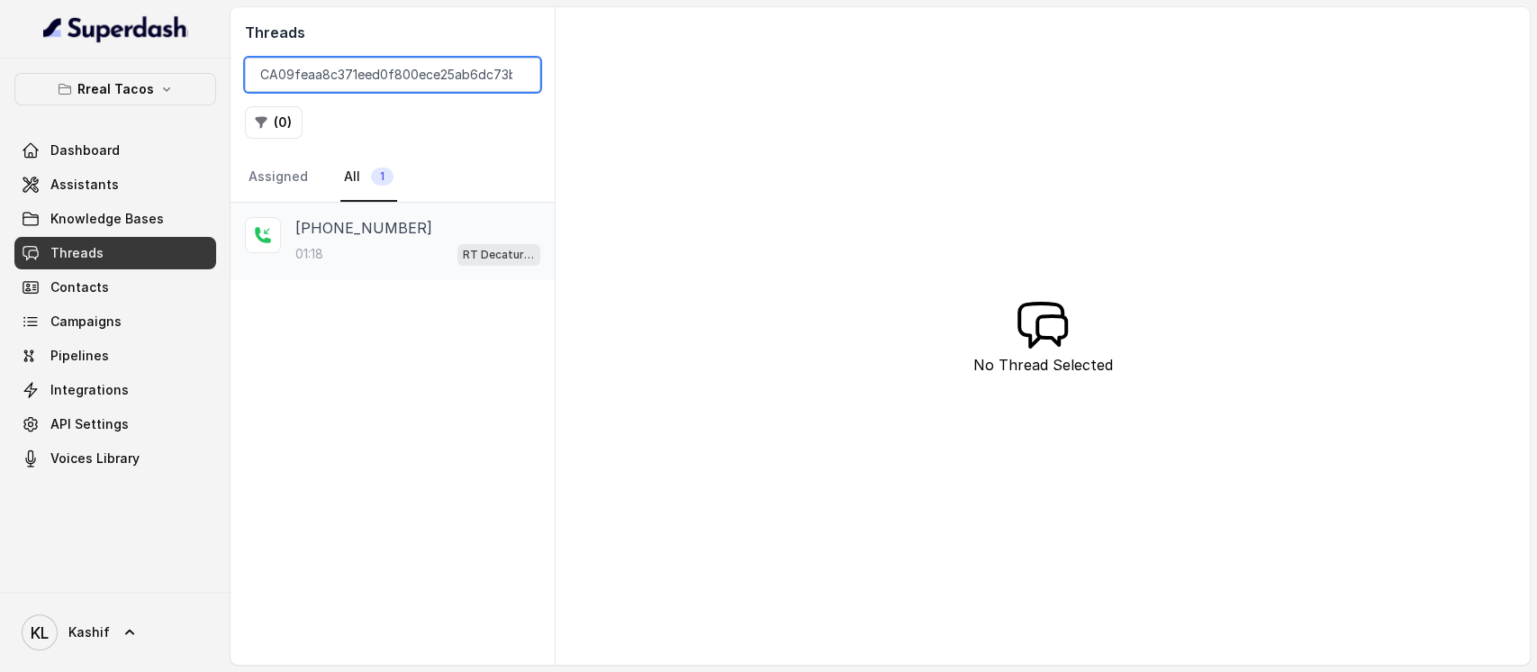
type input "CA09feaa8c371eed0f800ece25ab6dc73b"
click at [449, 271] on div "+14703735376 01:18 RT Decatur / EN" at bounding box center [393, 241] width 324 height 77
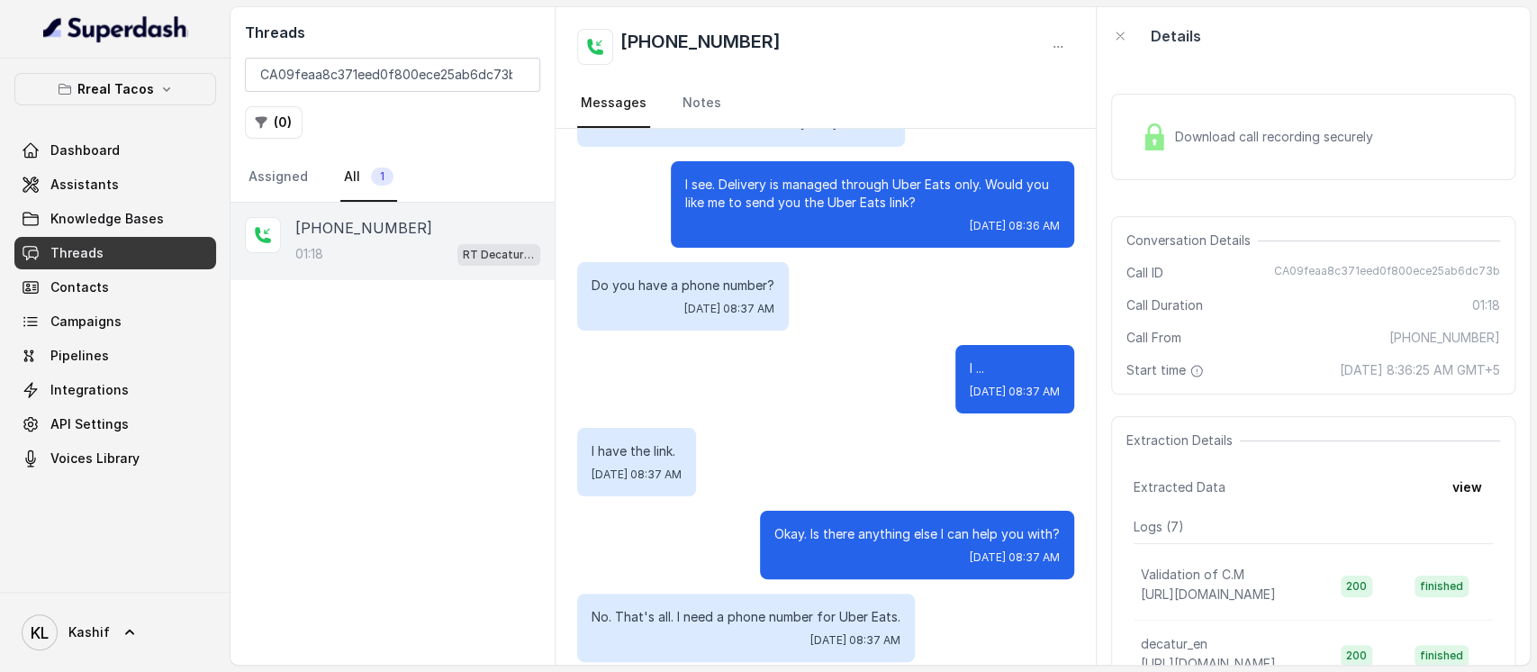
scroll to position [360, 0]
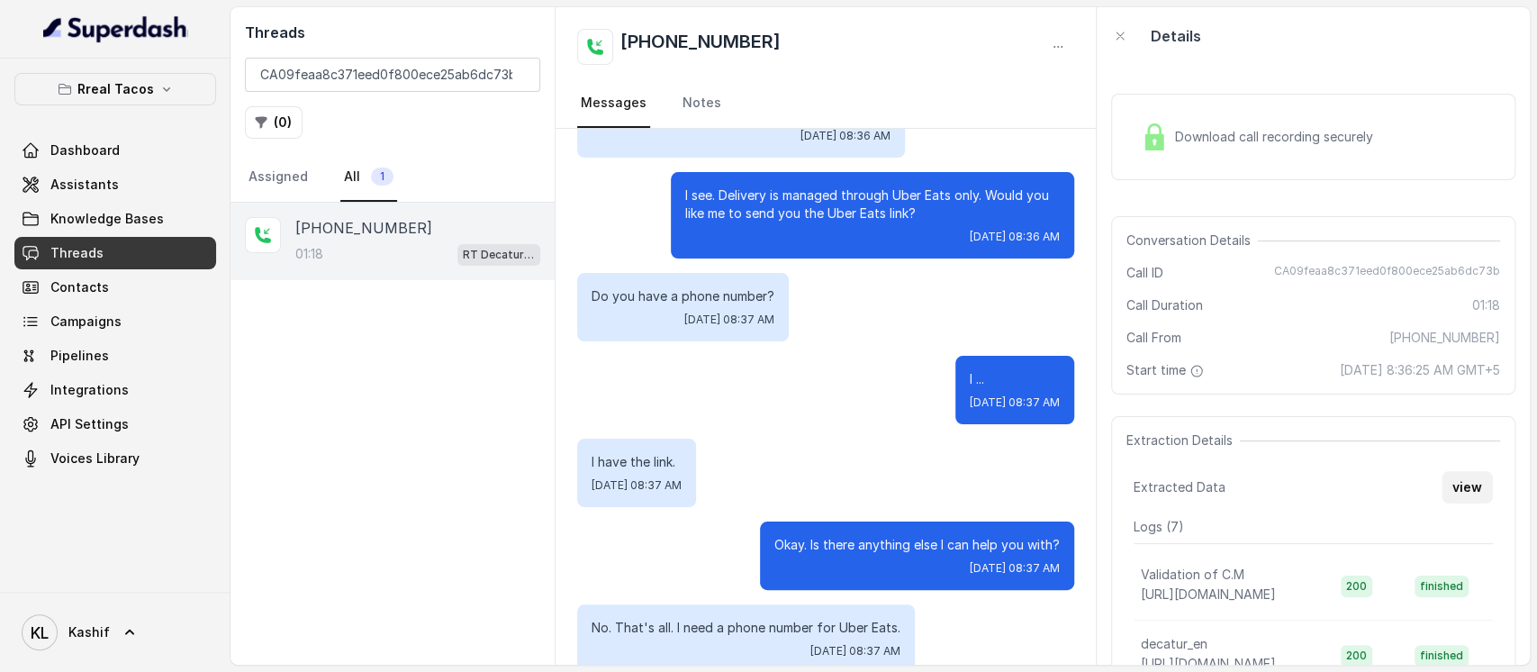
click at [1456, 477] on button "view" at bounding box center [1467, 487] width 51 height 32
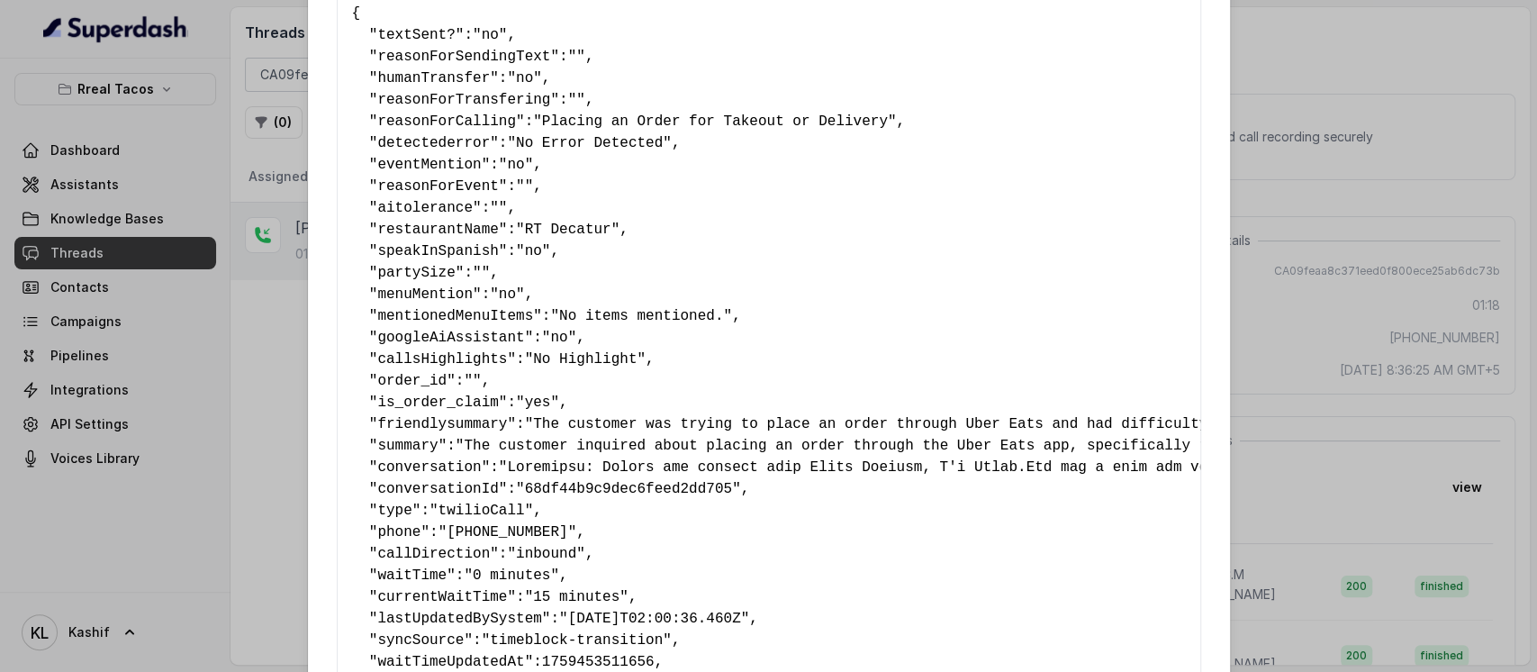
scroll to position [0, 0]
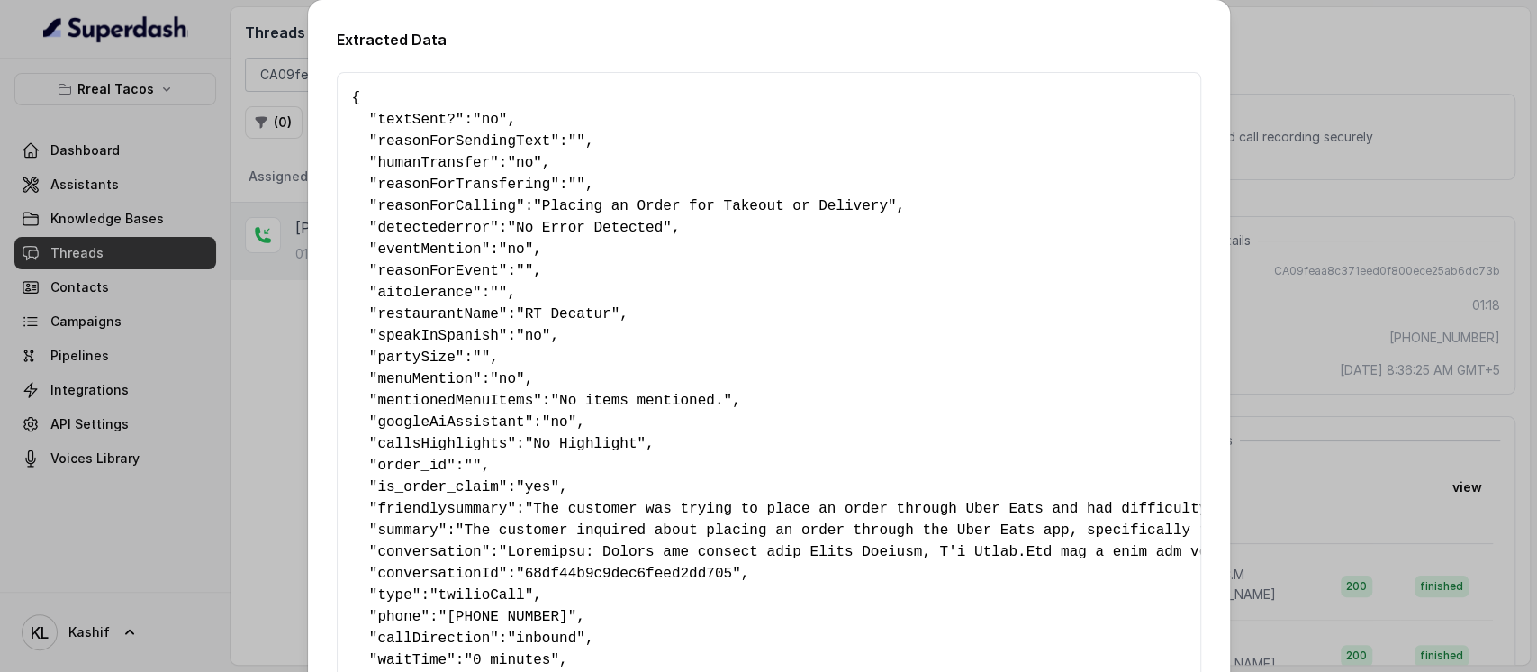
click at [1383, 373] on div "Extracted Data { " textSent? ": "no" , " reasonForSendingText ": "" , " humanTr…" at bounding box center [768, 336] width 1537 height 672
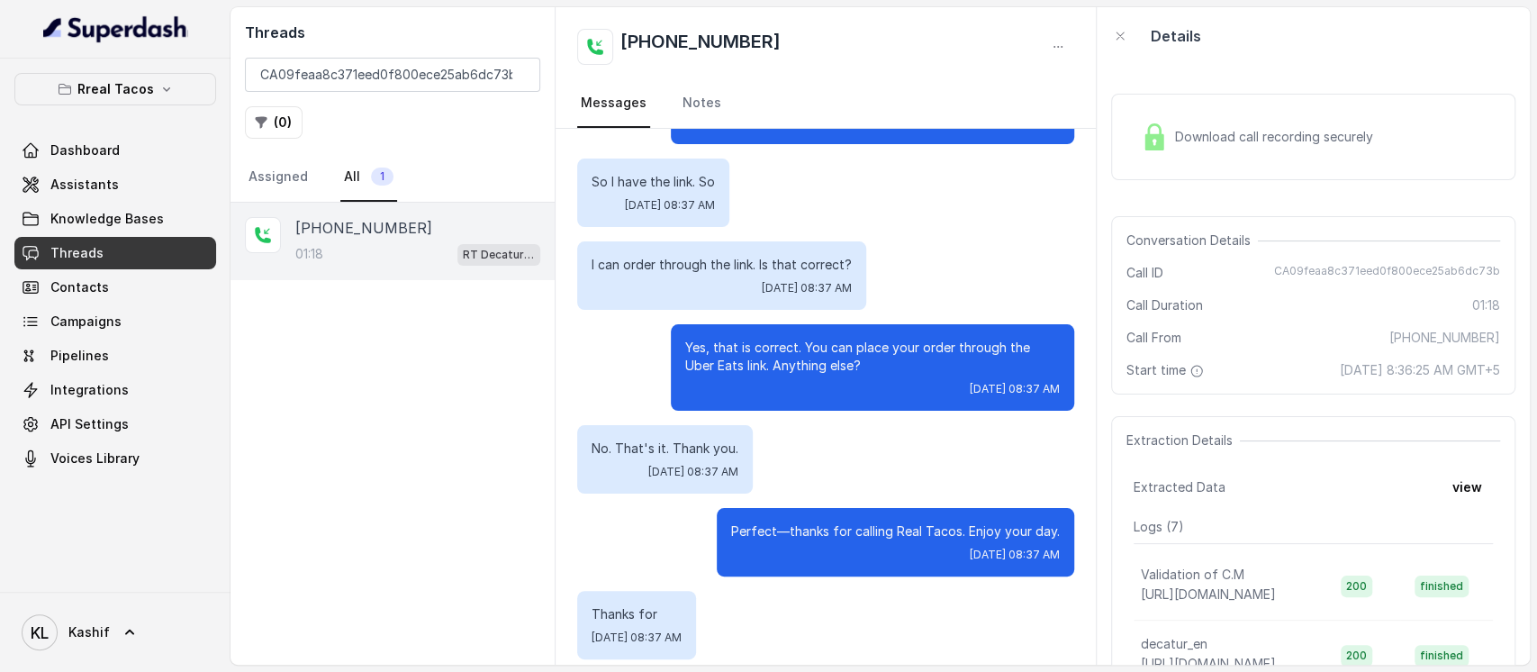
scroll to position [1005, 0]
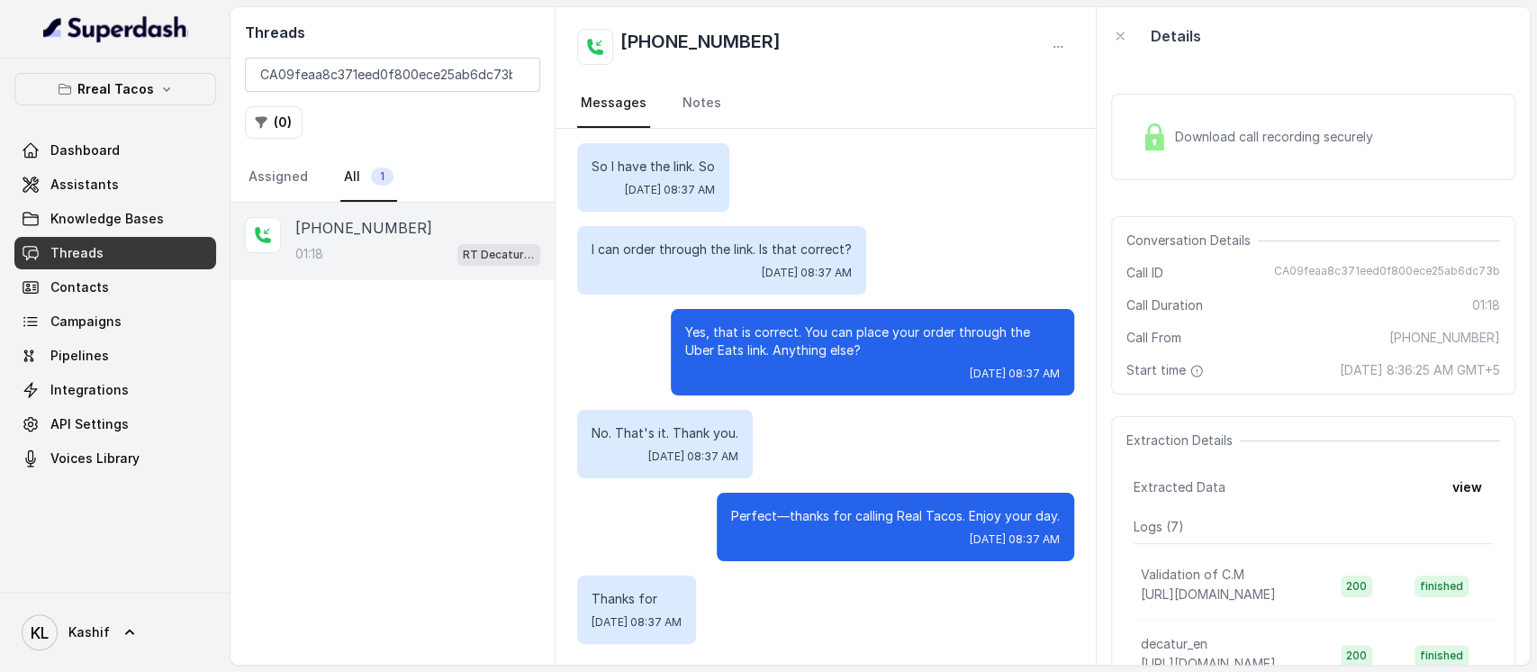
drag, startPoint x: 666, startPoint y: 176, endPoint x: 834, endPoint y: 708, distance: 558.0
click at [834, 671] on html "Rreal Tacos Dashboard Assistants Knowledge Bases Threads Contacts Campaigns Pip…" at bounding box center [768, 336] width 1537 height 672
copy div "Thanks for calling real Tacos Decatur, I'm Nacho.How can i help you today? Yes.…"
click at [1219, 436] on span "Extraction Details" at bounding box center [1183, 440] width 113 height 18
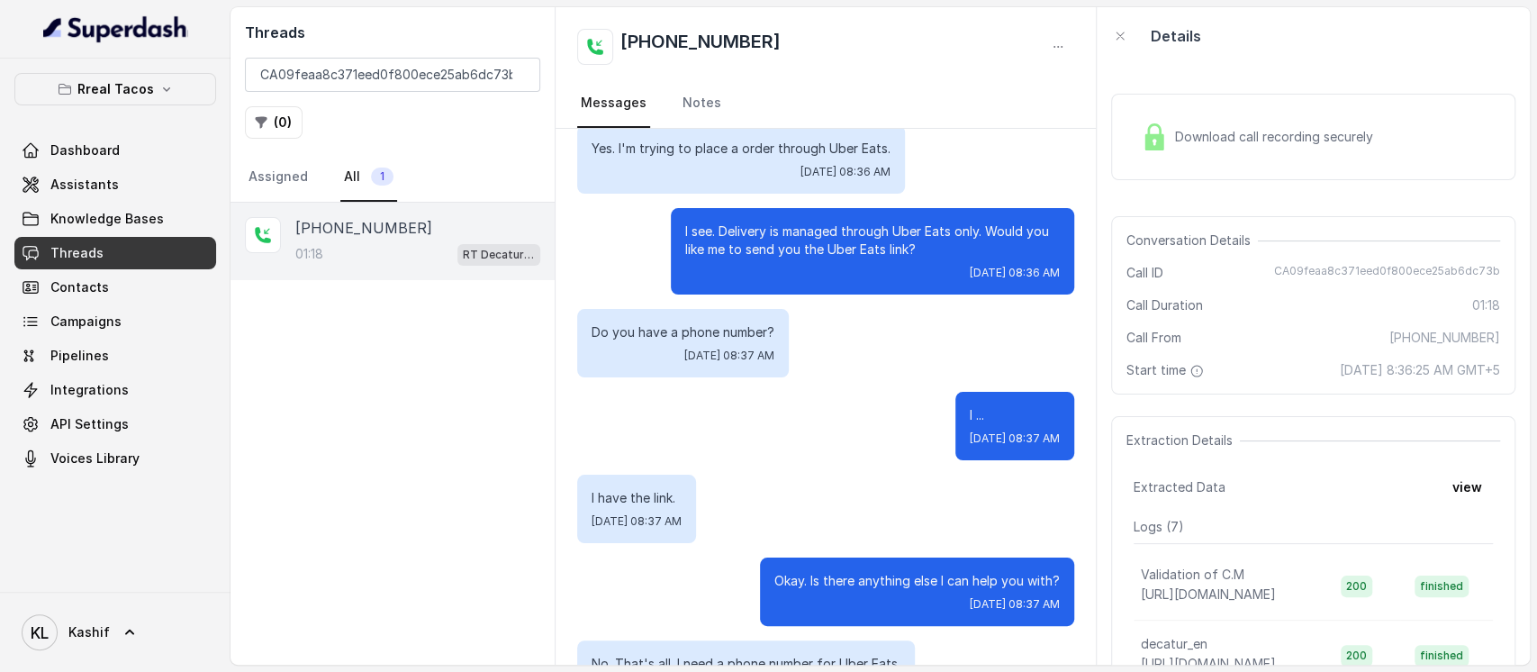
scroll to position [360, 0]
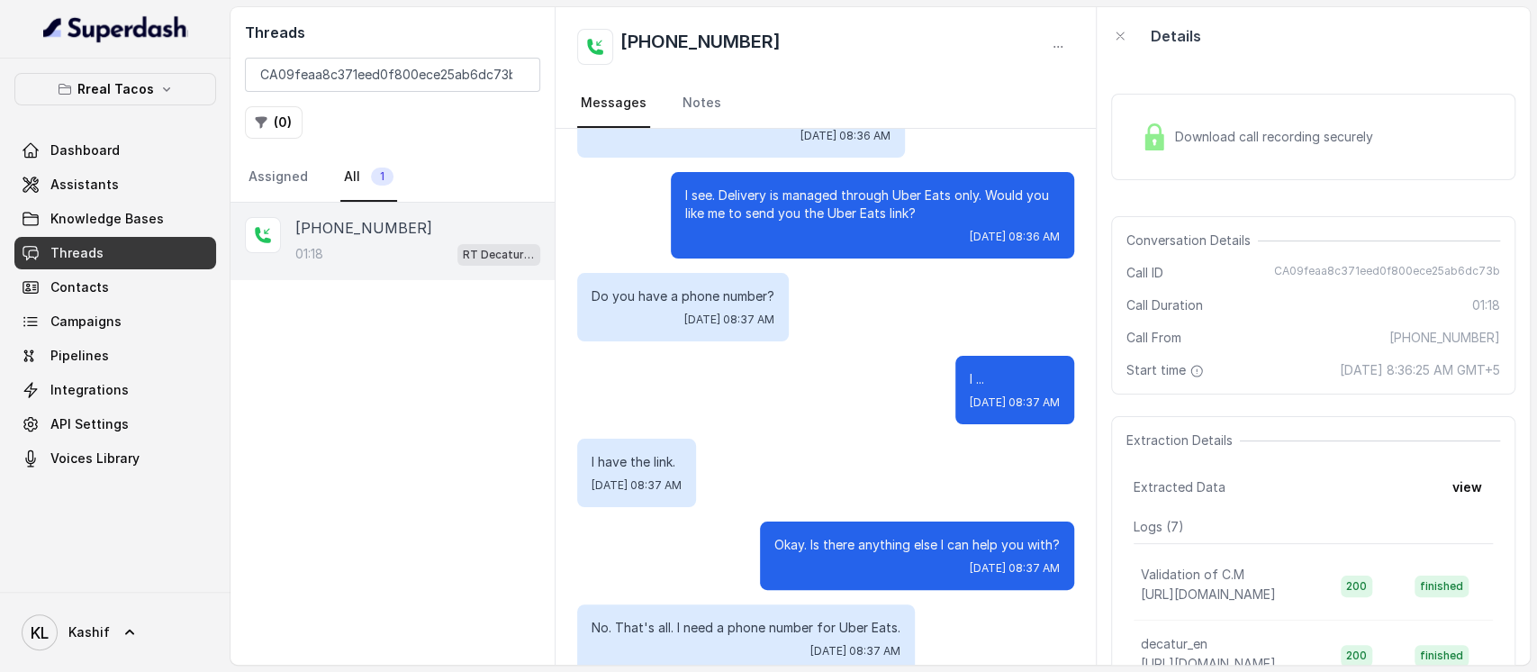
click at [1229, 129] on span "Download call recording securely" at bounding box center [1277, 137] width 205 height 18
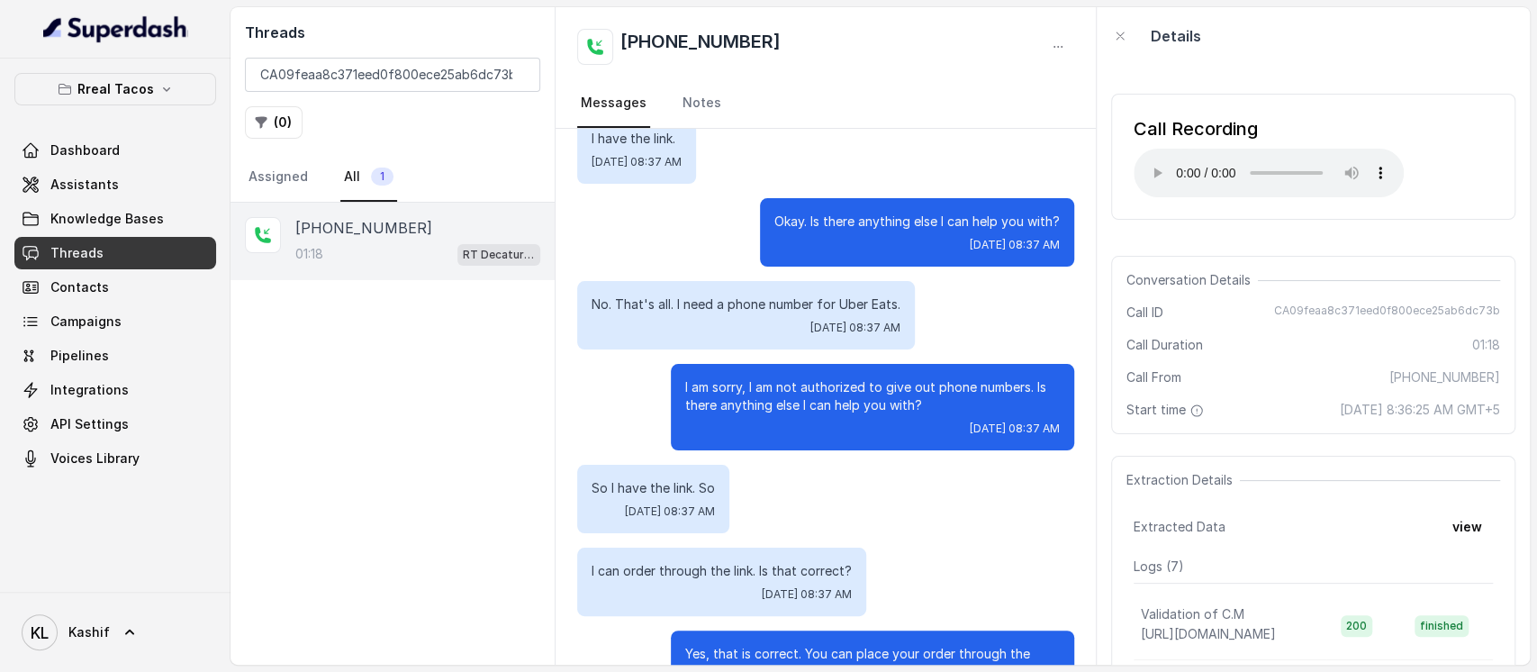
scroll to position [720, 0]
